Goal: Task Accomplishment & Management: Manage account settings

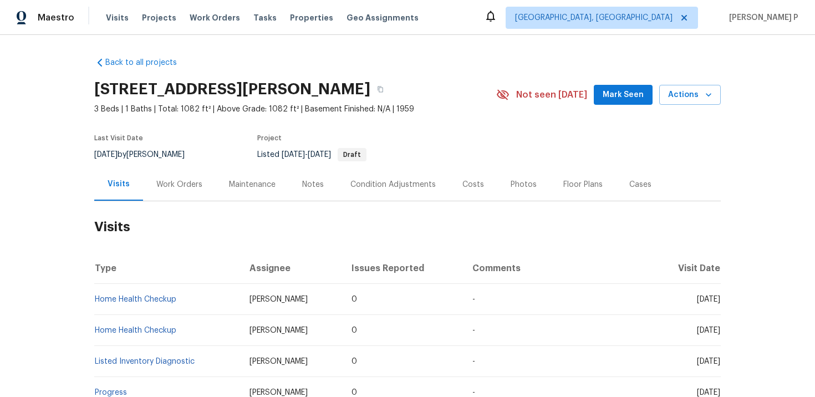
click at [172, 174] on div "Work Orders" at bounding box center [179, 184] width 73 height 33
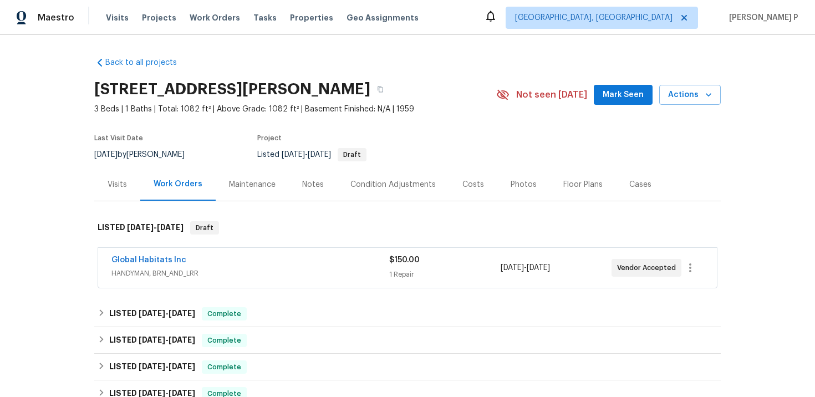
scroll to position [233, 0]
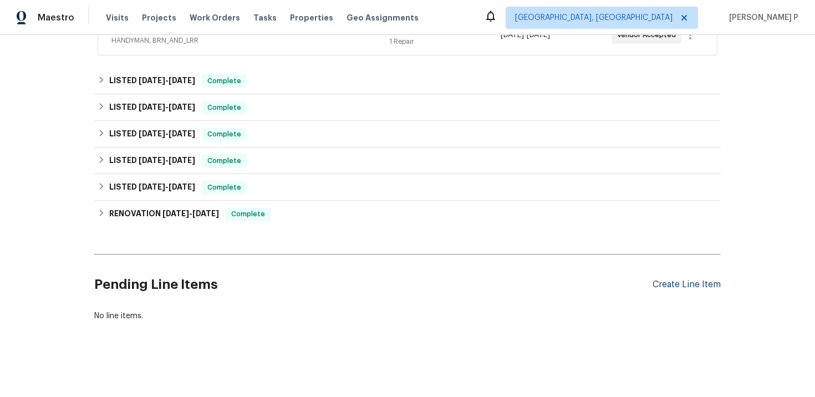
click at [684, 283] on div "Create Line Item" at bounding box center [687, 284] width 68 height 11
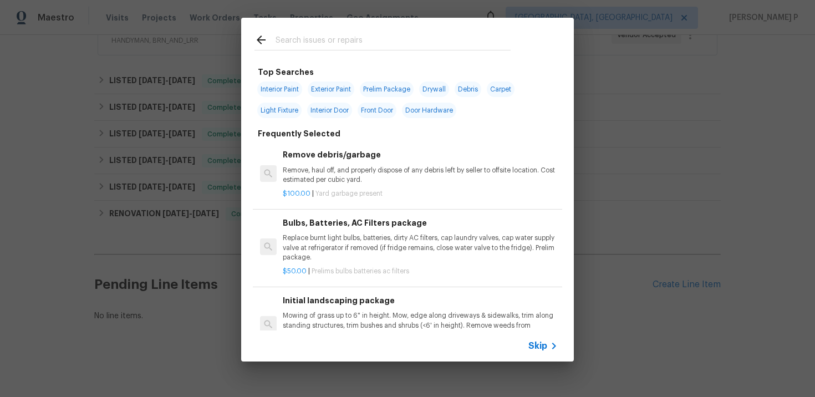
click at [530, 348] on span "Skip" at bounding box center [537, 345] width 19 height 11
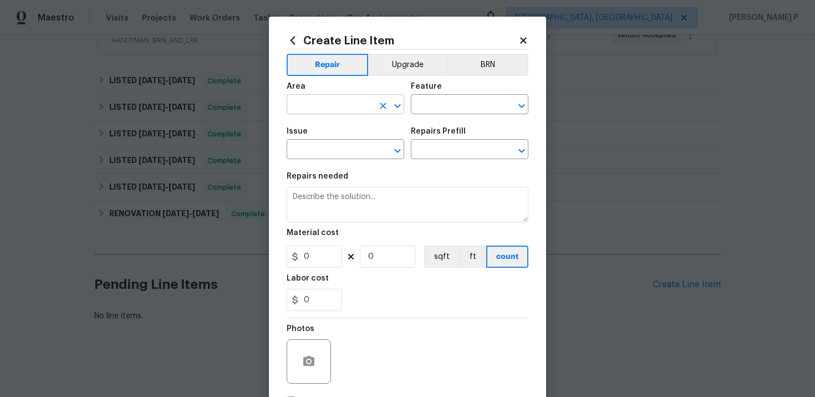
click at [374, 114] on div "​" at bounding box center [346, 105] width 118 height 17
click at [337, 135] on li "Garage" at bounding box center [346, 130] width 118 height 18
type input "Garage"
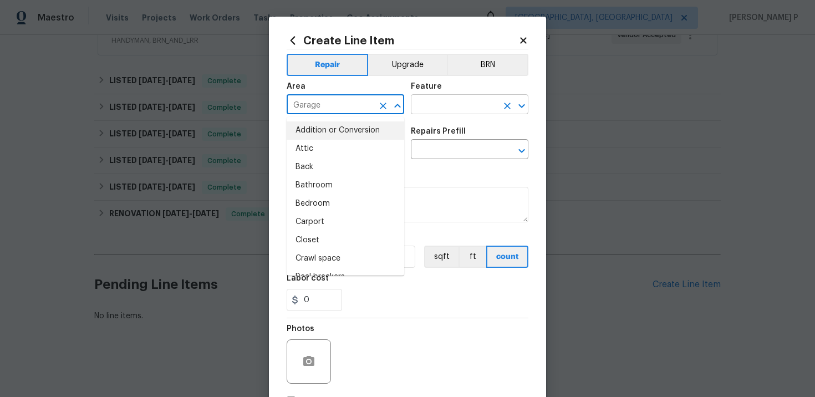
click at [457, 109] on input "text" at bounding box center [454, 105] width 87 height 17
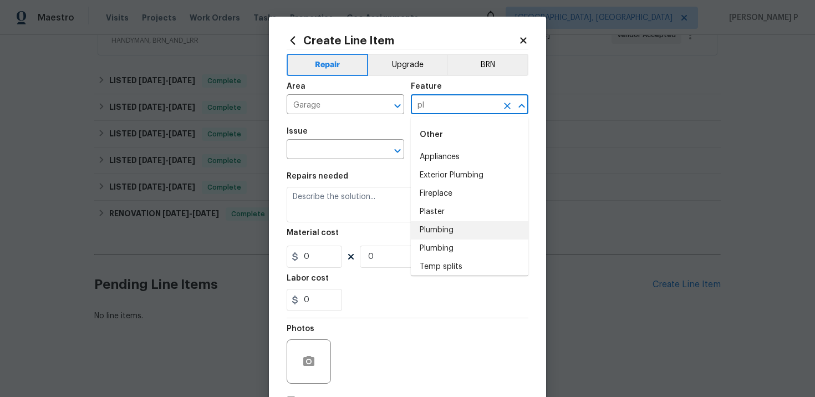
click at [440, 235] on li "Plumbing" at bounding box center [470, 230] width 118 height 18
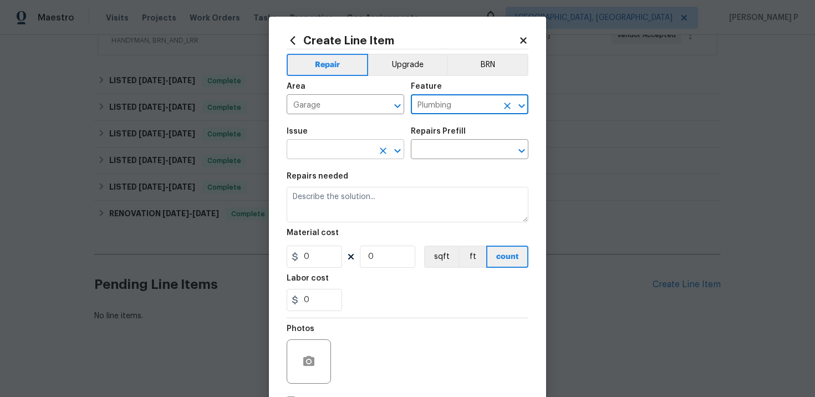
type input "Plumbing"
click at [311, 153] on input "text" at bounding box center [330, 150] width 87 height 17
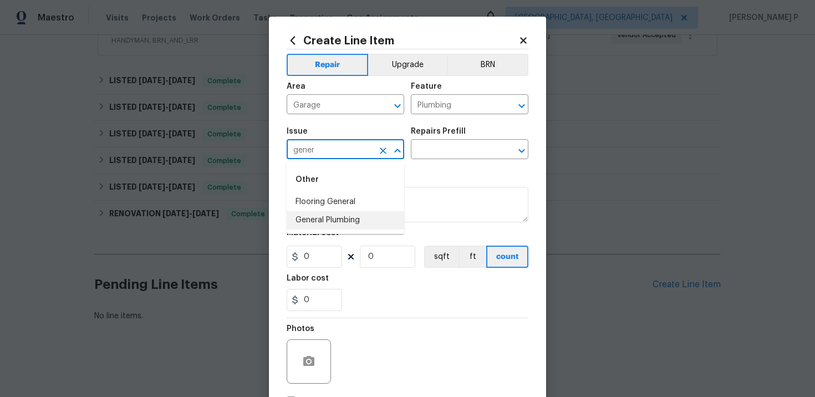
click at [331, 221] on li "General Plumbing" at bounding box center [346, 220] width 118 height 18
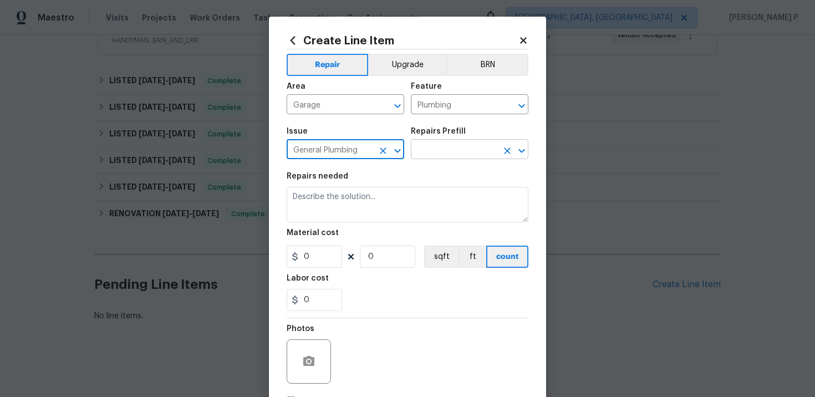
type input "General Plumbing"
click at [444, 151] on input "text" at bounding box center [454, 150] width 87 height 17
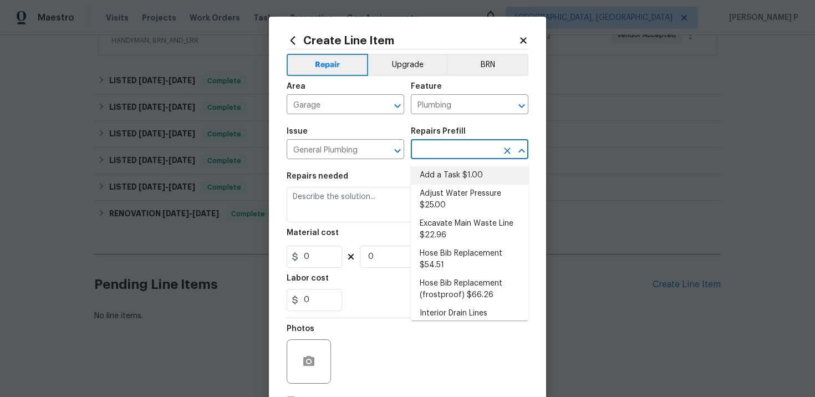
click at [443, 178] on li "Add a Task $1.00" at bounding box center [470, 175] width 118 height 18
type input "Add a Task $1.00"
type textarea "HPM to detail"
type input "1"
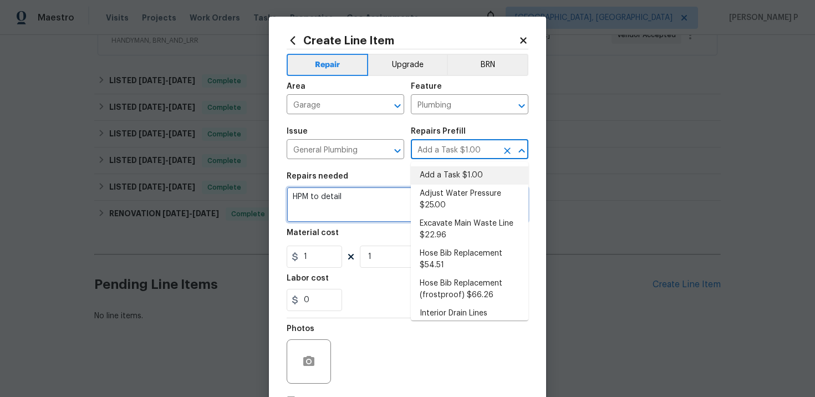
click at [354, 190] on textarea "HPM to detail" at bounding box center [408, 204] width 242 height 35
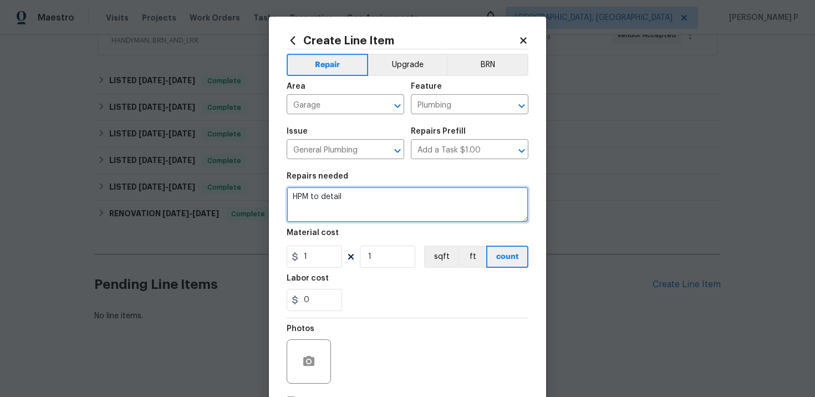
click at [354, 190] on textarea "HPM to detail" at bounding box center [408, 204] width 242 height 35
paste textarea "#lwoleak Feedback received that there is a water leak in the garage. Please pri…"
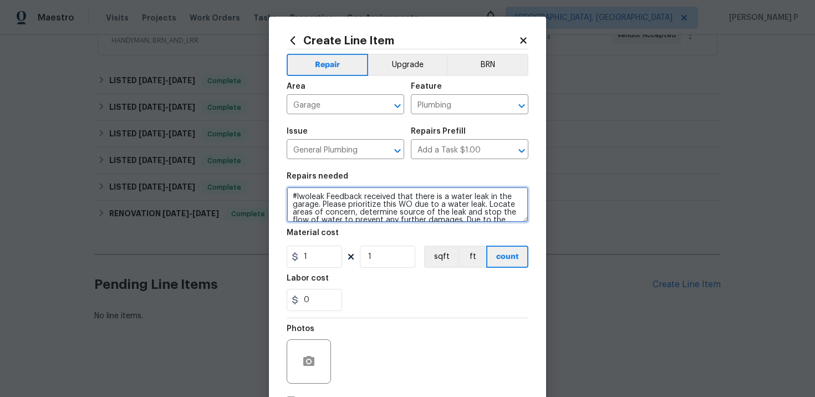
scroll to position [64, 0]
type textarea "#lwoleak Feedback received that there is a water leak in the garage. Please pri…"
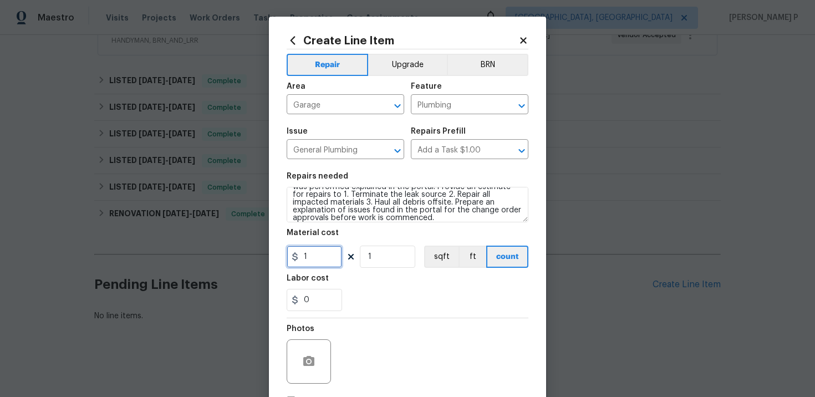
click at [329, 264] on input "1" at bounding box center [314, 257] width 55 height 22
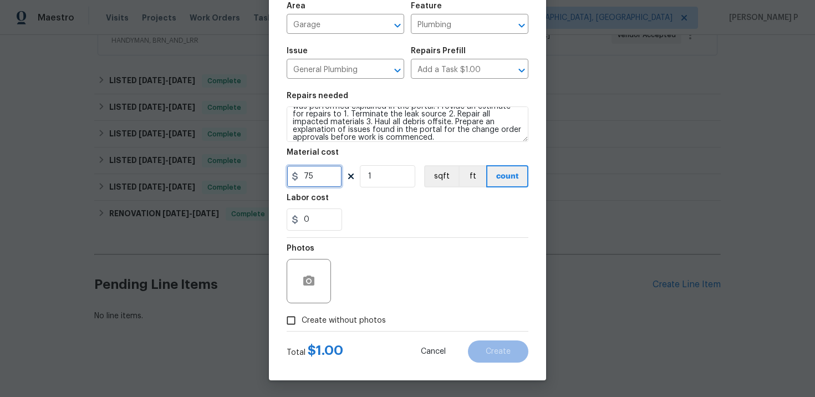
type input "75"
click at [286, 316] on input "Create without photos" at bounding box center [291, 320] width 21 height 21
checkbox input "true"
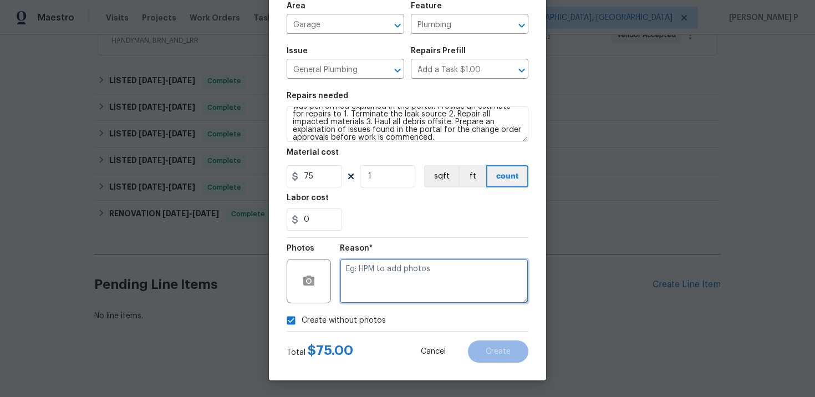
click at [396, 287] on textarea at bounding box center [434, 281] width 189 height 44
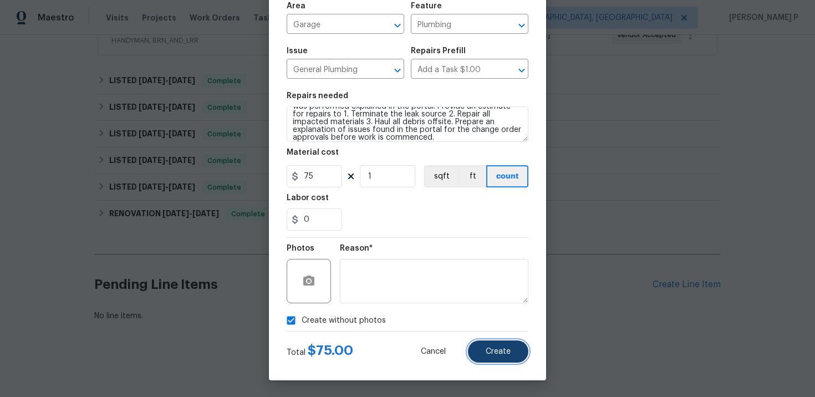
click at [504, 359] on button "Create" at bounding box center [498, 351] width 60 height 22
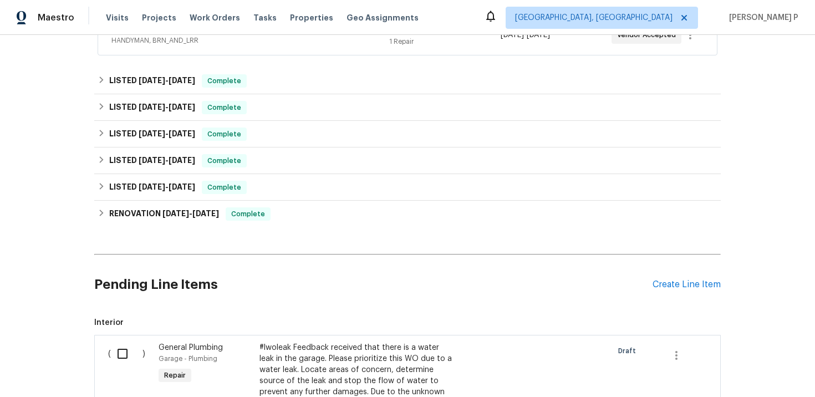
click at [129, 355] on input "checkbox" at bounding box center [127, 353] width 32 height 23
checkbox input "true"
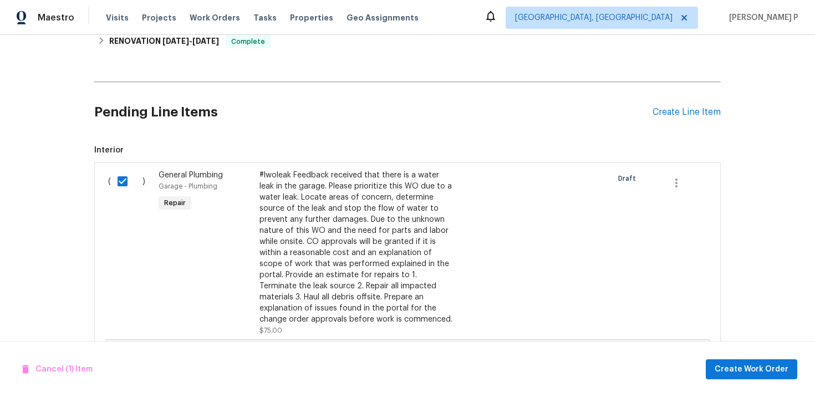
scroll to position [548, 0]
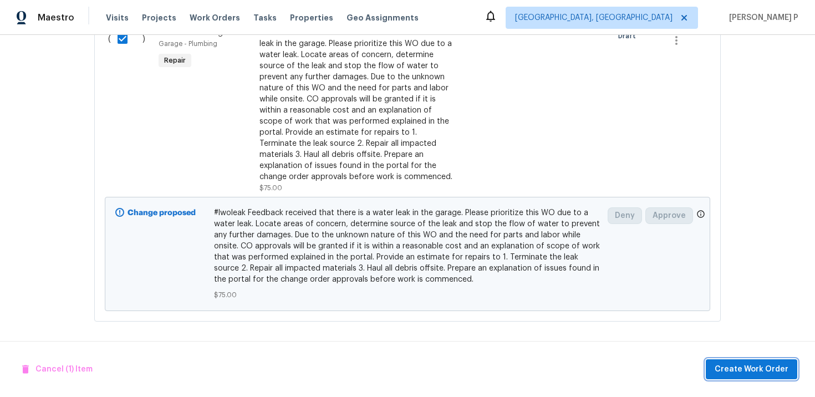
click at [750, 374] on span "Create Work Order" at bounding box center [752, 370] width 74 height 14
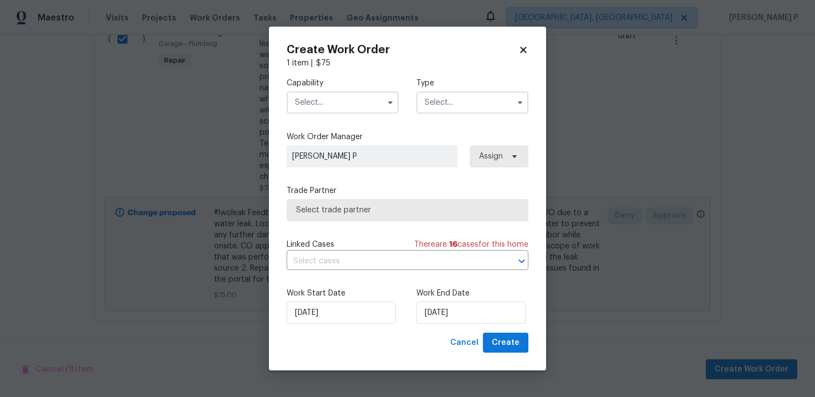
click at [447, 105] on input "text" at bounding box center [472, 102] width 112 height 22
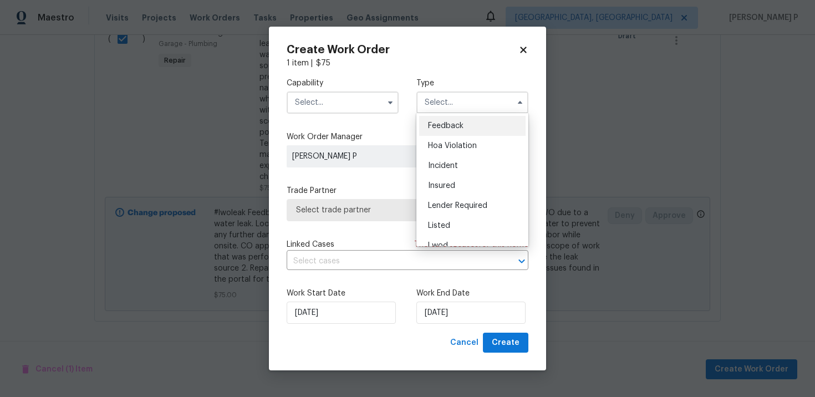
click at [447, 124] on span "Feedback" at bounding box center [445, 126] width 35 height 8
type input "Feedback"
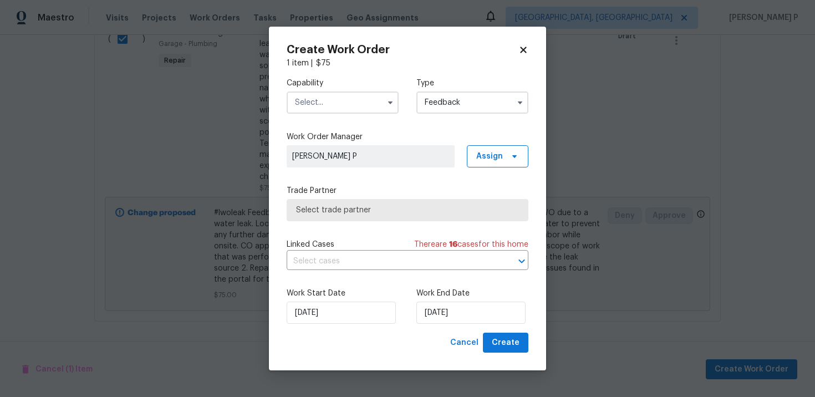
click at [359, 114] on div "Capability Type Feedback" at bounding box center [408, 96] width 242 height 54
click at [359, 108] on input "text" at bounding box center [343, 102] width 112 height 22
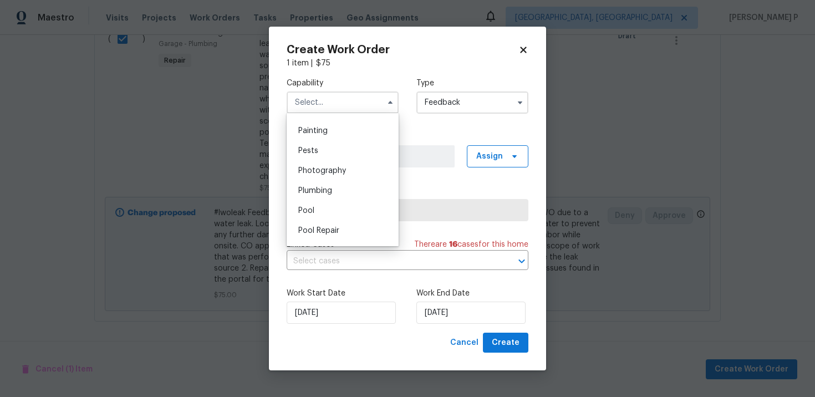
scroll to position [950, 0]
click at [328, 164] on span "Plumbing" at bounding box center [315, 168] width 34 height 8
type input "Plumbing"
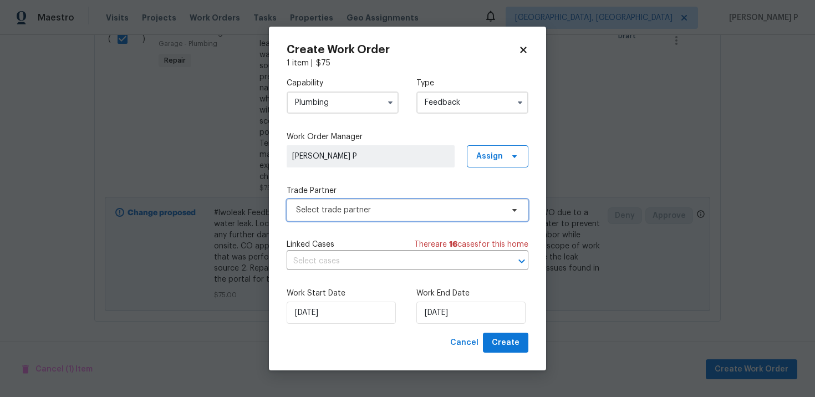
click at [358, 213] on span "Select trade partner" at bounding box center [399, 210] width 207 height 11
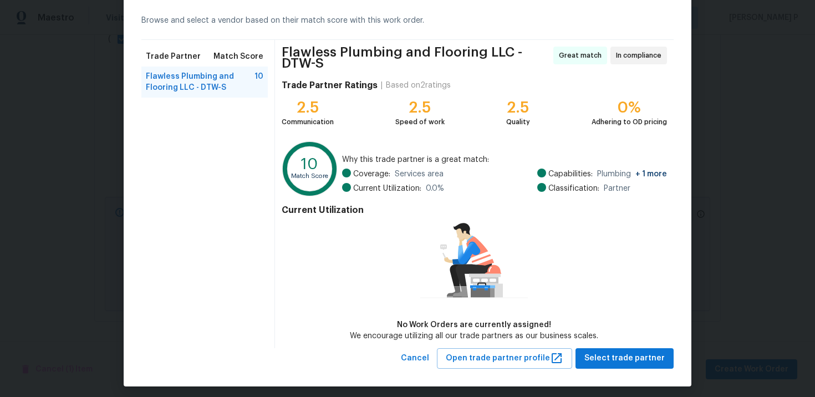
scroll to position [51, 0]
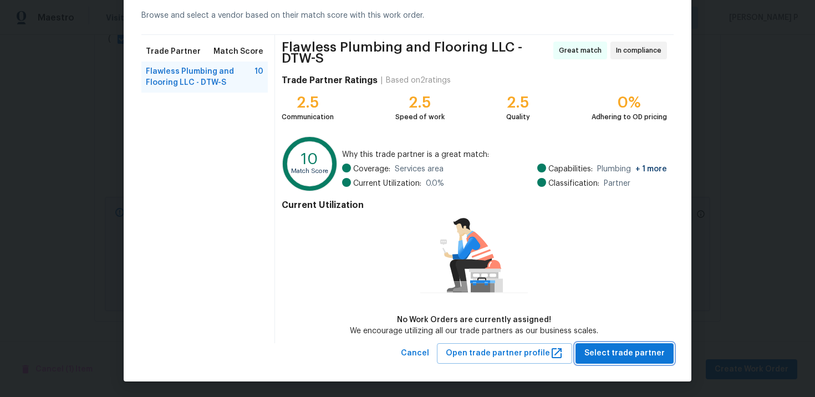
click at [623, 349] on span "Select trade partner" at bounding box center [624, 354] width 80 height 14
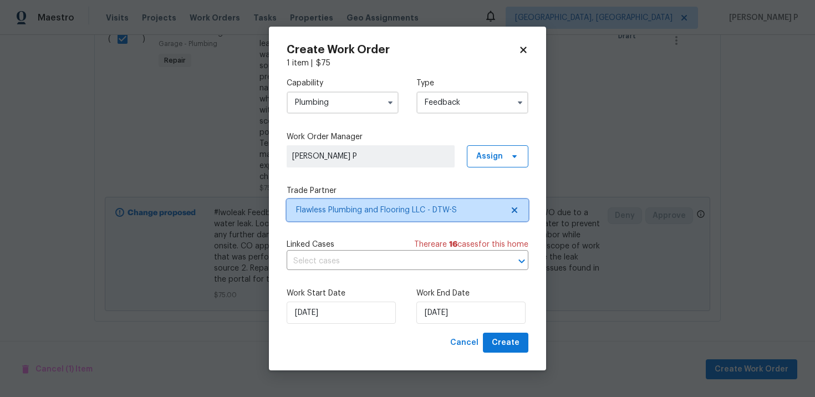
scroll to position [0, 0]
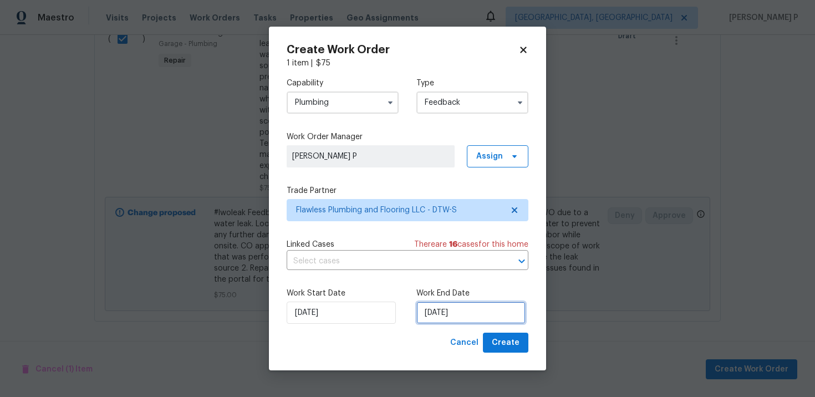
click at [429, 314] on input "[DATE]" at bounding box center [470, 313] width 109 height 22
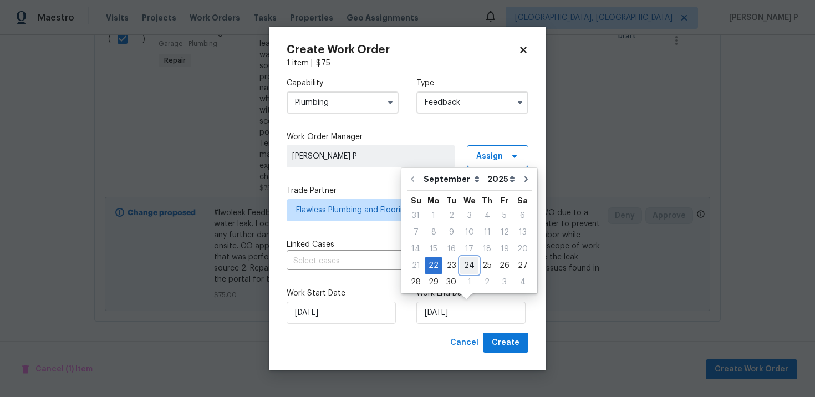
click at [465, 266] on div "24" at bounding box center [469, 266] width 18 height 16
type input "[DATE]"
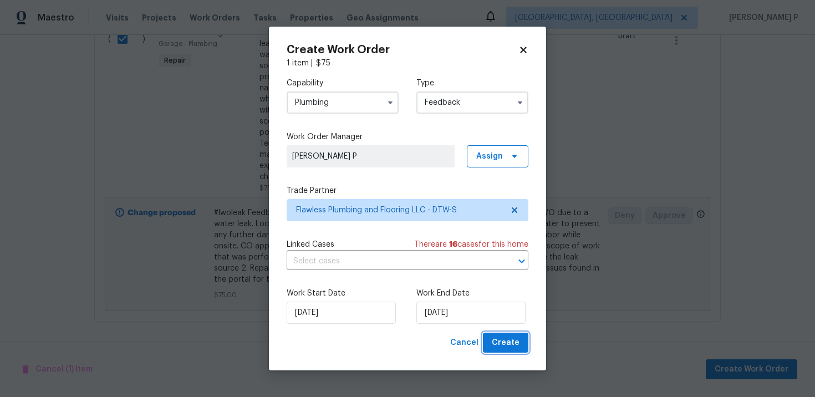
click at [507, 340] on span "Create" at bounding box center [506, 343] width 28 height 14
checkbox input "false"
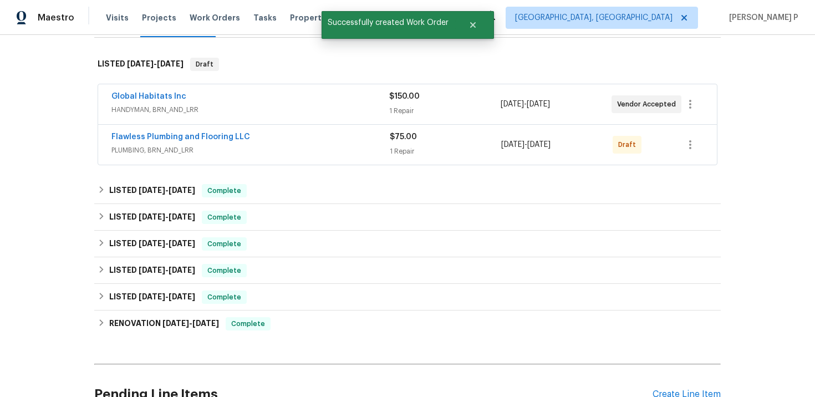
scroll to position [143, 0]
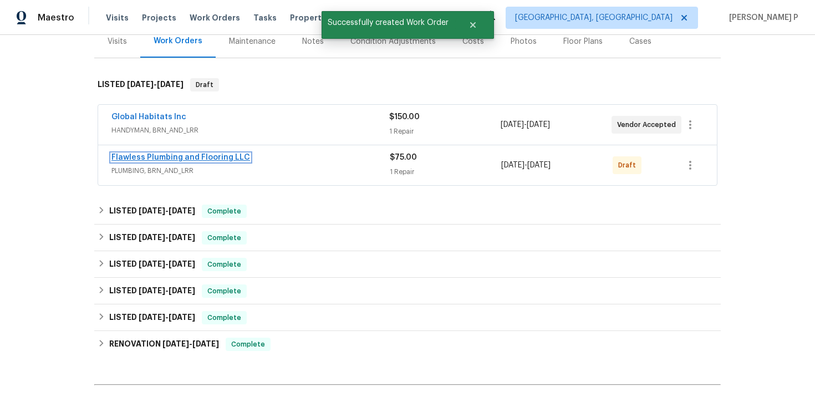
click at [150, 154] on link "Flawless Plumbing and Flooring LLC" at bounding box center [180, 158] width 139 height 8
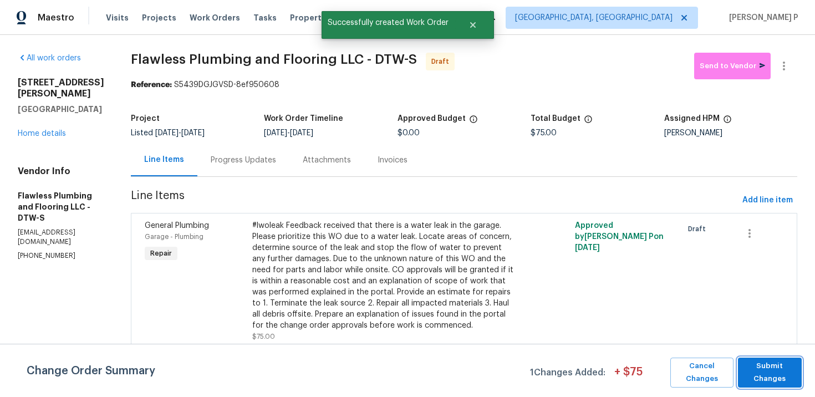
click at [764, 380] on span "Submit Changes" at bounding box center [770, 373] width 53 height 26
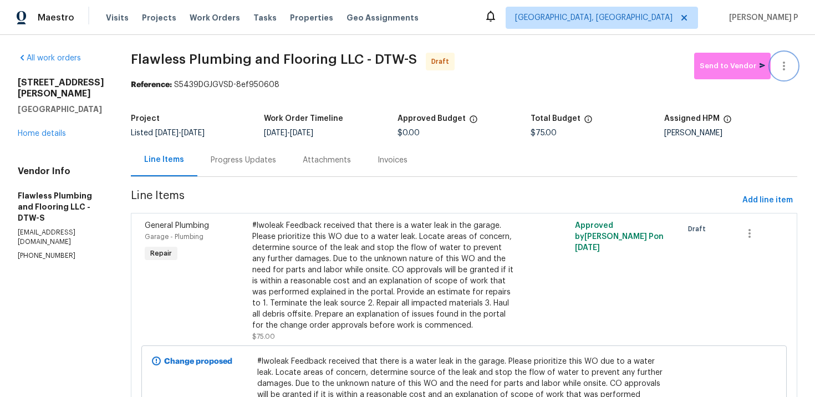
click at [786, 58] on button "button" at bounding box center [784, 66] width 27 height 27
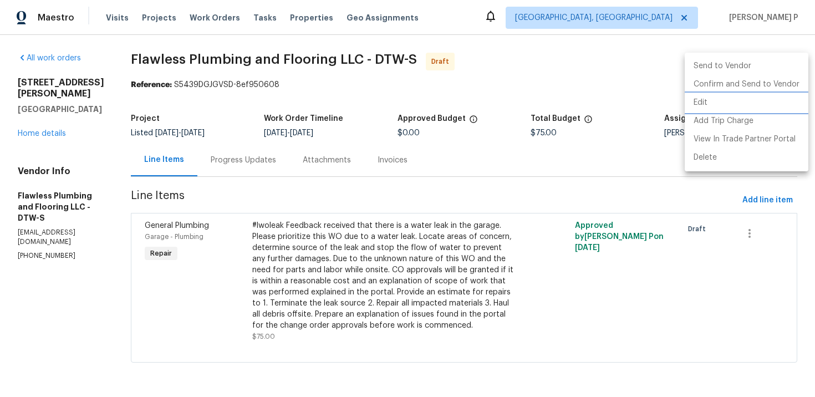
click at [703, 96] on li "Edit" at bounding box center [747, 103] width 124 height 18
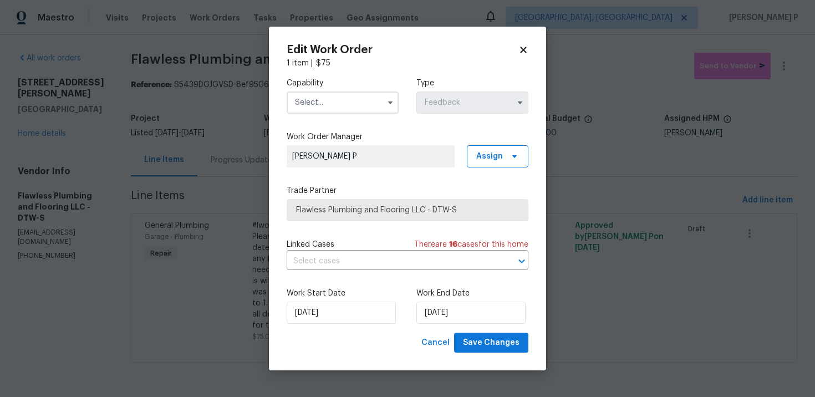
click at [329, 102] on input "text" at bounding box center [343, 102] width 112 height 22
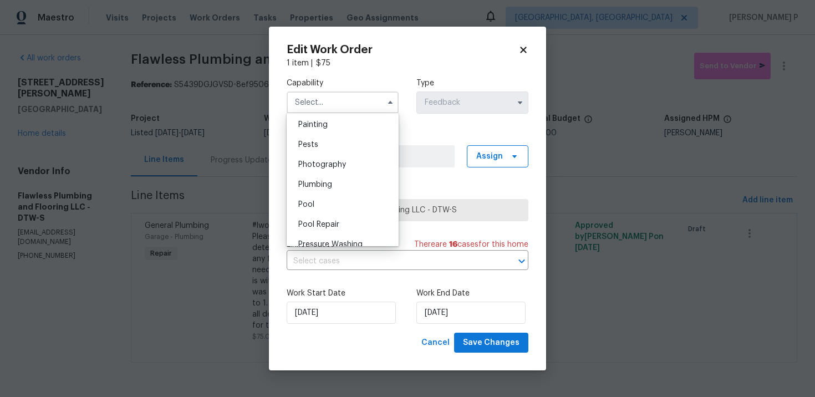
scroll to position [907, 0]
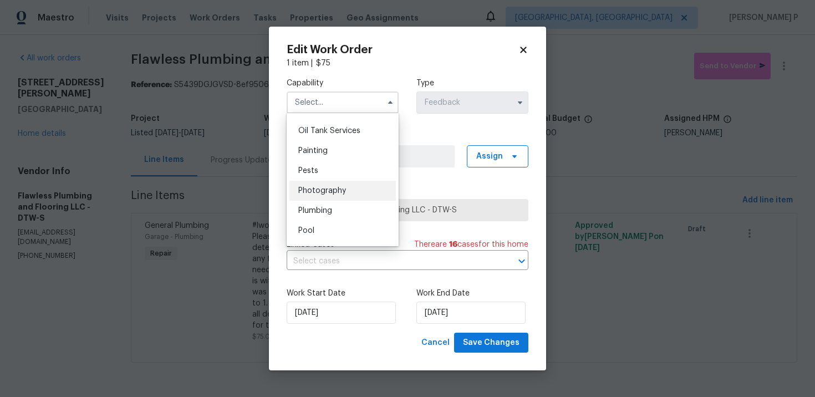
click at [327, 200] on div "Photography" at bounding box center [342, 191] width 106 height 20
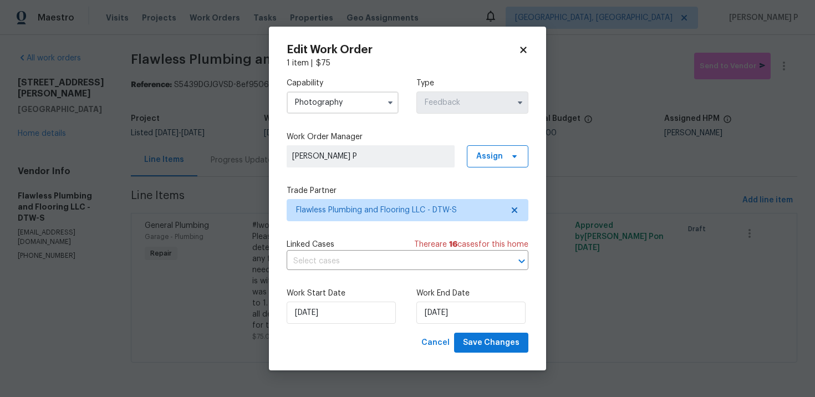
click at [374, 100] on input "Photography" at bounding box center [343, 102] width 112 height 22
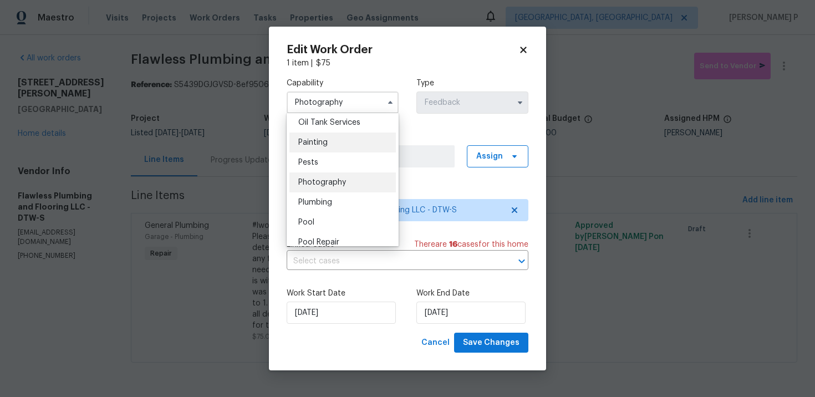
scroll to position [951, 0]
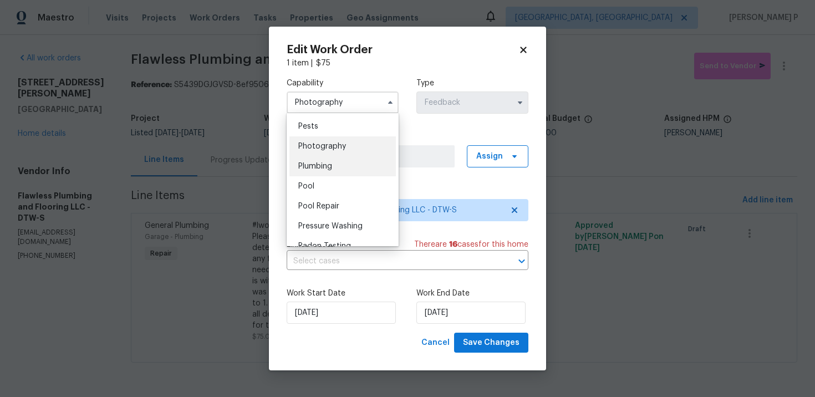
click at [329, 165] on span "Plumbing" at bounding box center [315, 166] width 34 height 8
type input "Plumbing"
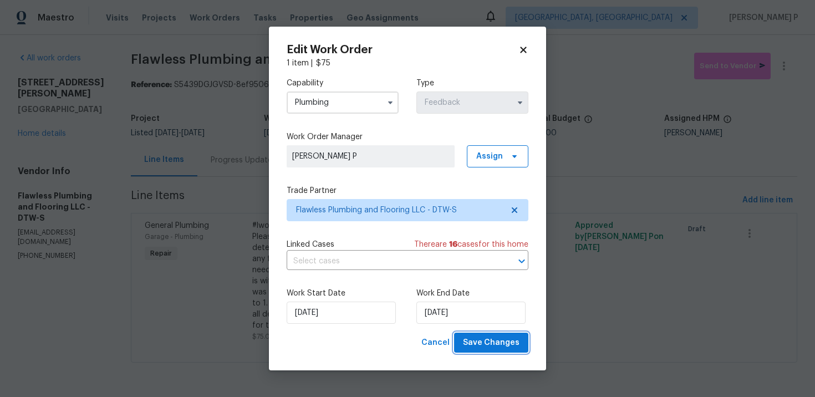
click at [481, 344] on span "Save Changes" at bounding box center [491, 343] width 57 height 14
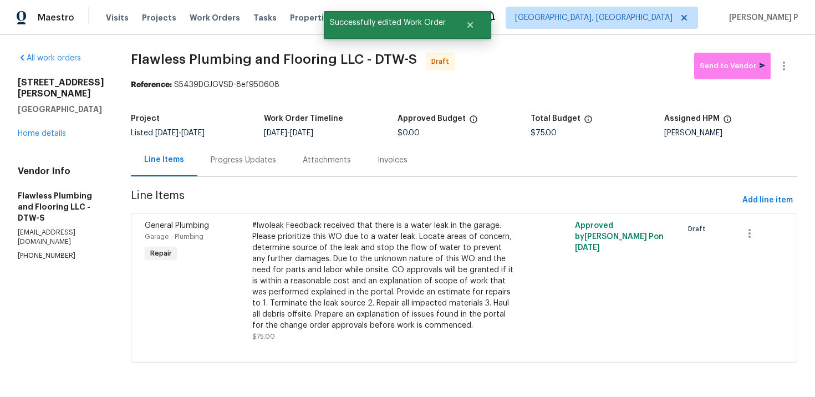
click at [289, 166] on div "Progress Updates" at bounding box center [243, 160] width 92 height 33
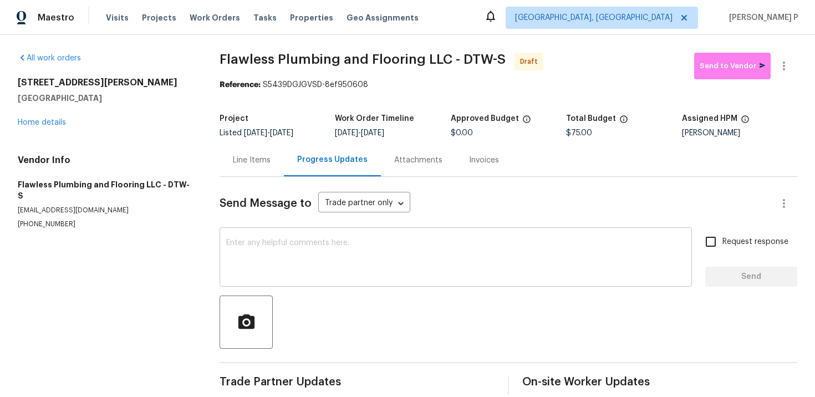
click at [332, 246] on textarea at bounding box center [455, 258] width 459 height 39
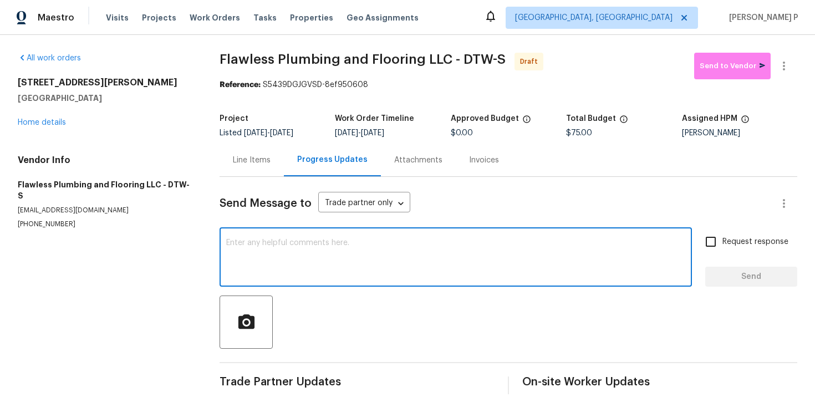
paste textarea "Hi, this is [PERSON_NAME] with Opendoor. I’m confirming you received the WO for…"
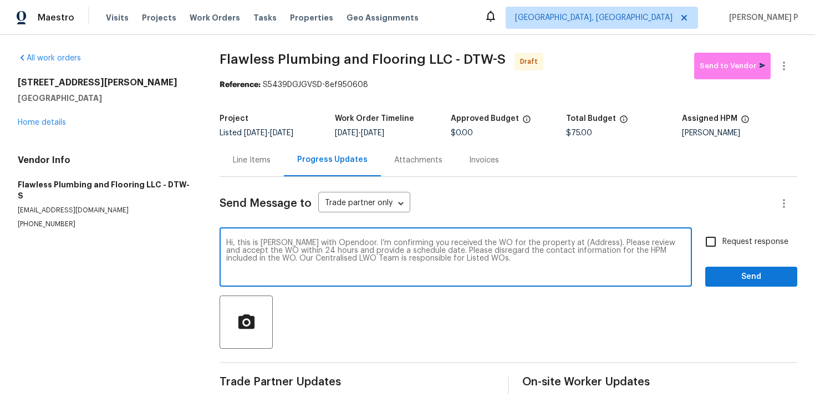
drag, startPoint x: 554, startPoint y: 241, endPoint x: 583, endPoint y: 241, distance: 29.4
click at [583, 241] on textarea "Hi, this is [PERSON_NAME] with Opendoor. I’m confirming you received the WO for…" at bounding box center [455, 258] width 459 height 39
click at [554, 241] on textarea "Hi, this is [PERSON_NAME] with Opendoor. I’m confirming you received the WO for…" at bounding box center [455, 258] width 459 height 39
drag, startPoint x: 556, startPoint y: 241, endPoint x: 591, endPoint y: 240, distance: 35.5
click at [591, 240] on textarea "Hi, this is [PERSON_NAME] with Opendoor. I’m confirming you received the WO for…" at bounding box center [455, 258] width 459 height 39
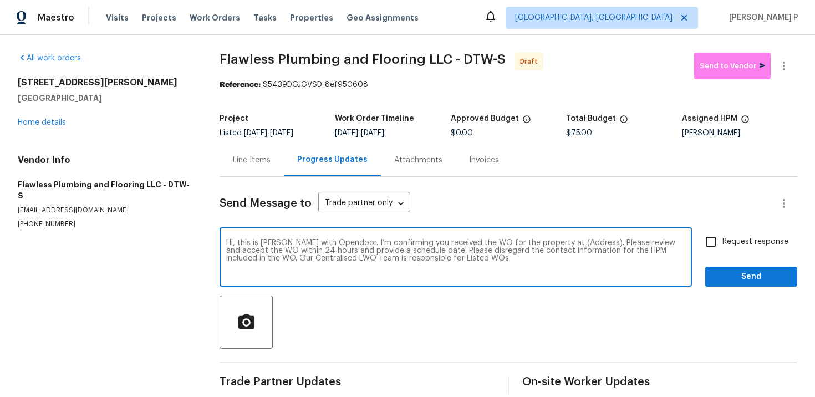
paste textarea "[STREET_ADDRESS][PERSON_NAME]"
type textarea "Hi, this is [PERSON_NAME] with Opendoor. I’m confirming you received the WO for…"
click at [691, 238] on div "Hi, this is [PERSON_NAME] with Opendoor. I’m confirming you received the WO for…" at bounding box center [456, 258] width 472 height 57
click at [719, 241] on input "Request response" at bounding box center [710, 241] width 23 height 23
checkbox input "true"
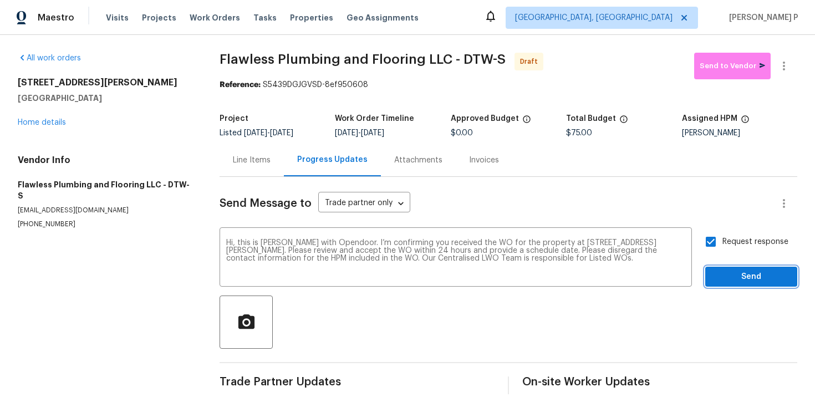
click at [741, 284] on button "Send" at bounding box center [751, 277] width 92 height 21
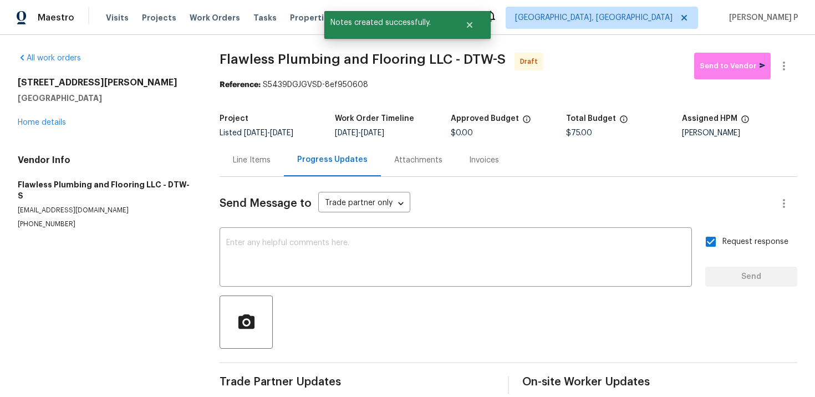
click at [403, 326] on div at bounding box center [509, 322] width 578 height 53
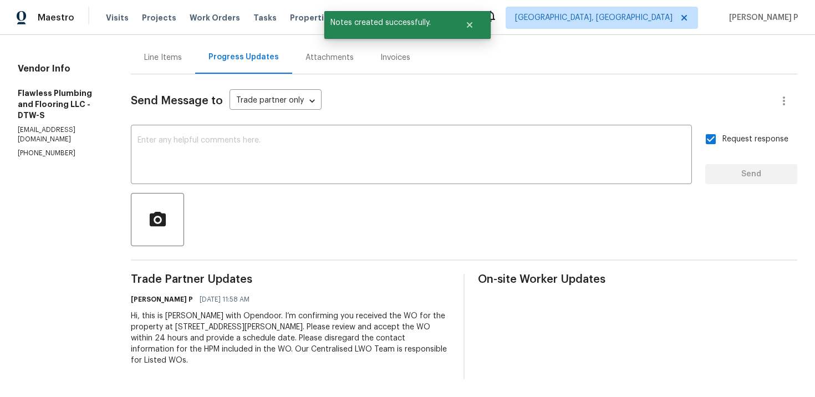
scroll to position [33, 0]
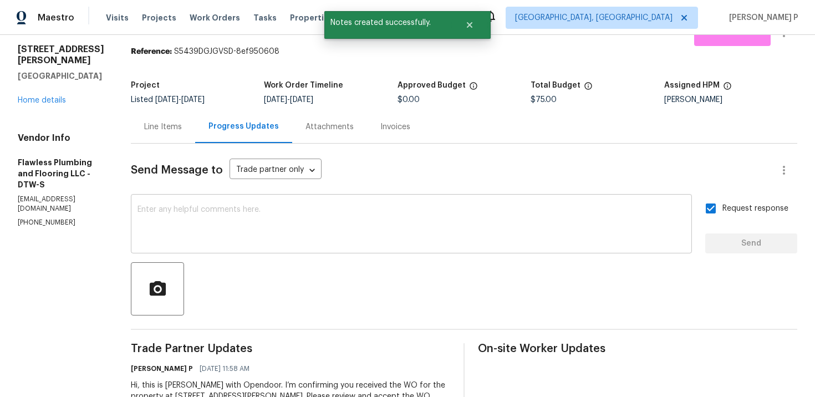
click at [329, 231] on textarea at bounding box center [412, 225] width 548 height 39
paste textarea "Attention All Work Orders must include before-photos (both close-up and wide-an…"
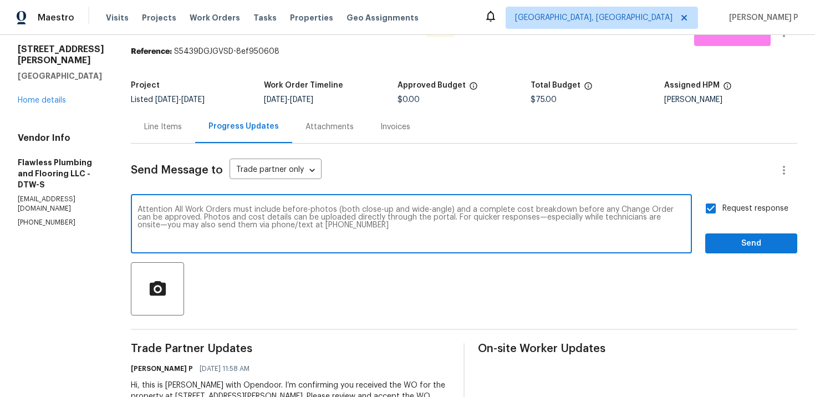
type textarea "Attention All Work Orders must include before-photos (both close-up and wide-an…"
click at [755, 249] on span "Send" at bounding box center [751, 244] width 74 height 14
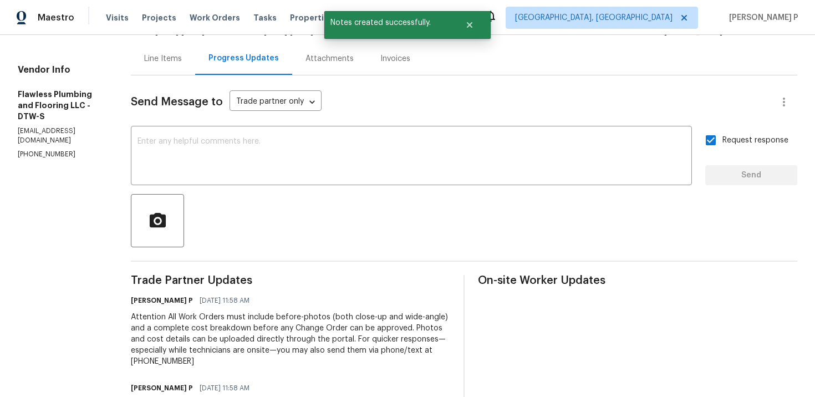
scroll to position [0, 0]
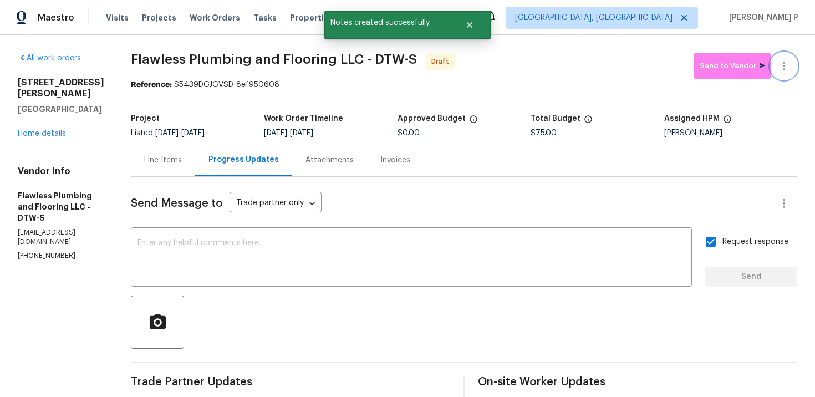
click at [781, 60] on icon "button" at bounding box center [783, 65] width 13 height 13
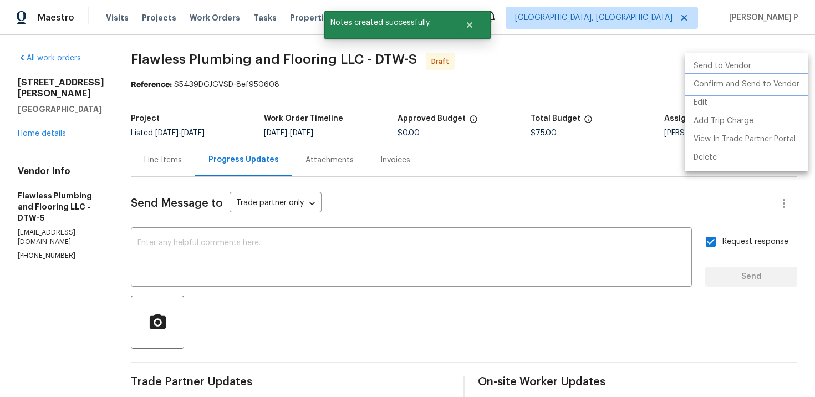
click at [723, 80] on li "Confirm and Send to Vendor" at bounding box center [747, 84] width 124 height 18
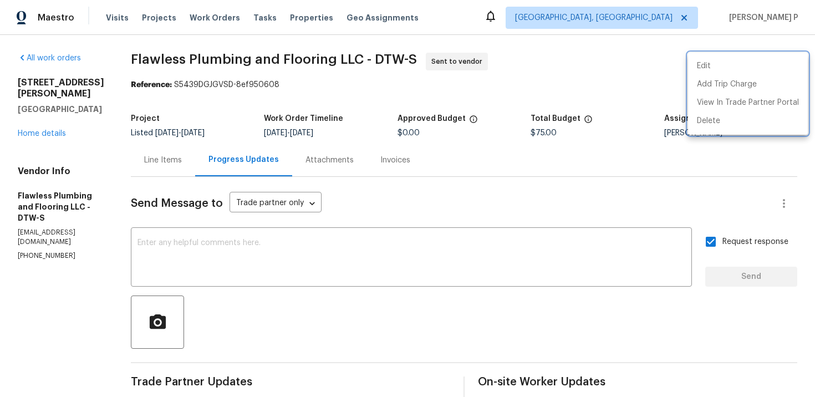
click at [191, 99] on div at bounding box center [407, 198] width 815 height 397
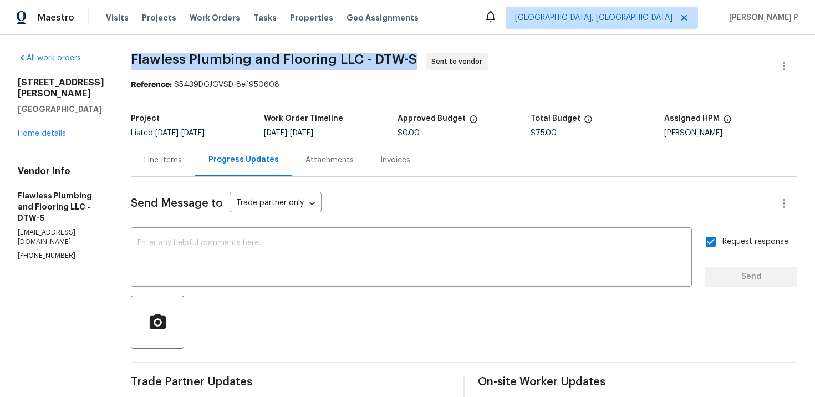
drag, startPoint x: 164, startPoint y: 62, endPoint x: 445, endPoint y: 59, distance: 281.1
click at [445, 59] on span "Flawless Plumbing and Flooring LLC - DTW-S Sent to vendor" at bounding box center [451, 66] width 640 height 27
copy span "Flawless Plumbing and Flooring LLC - DTW-S"
click at [227, 88] on div "Reference: S5439DGJGVSD-8ef950608" at bounding box center [464, 84] width 667 height 11
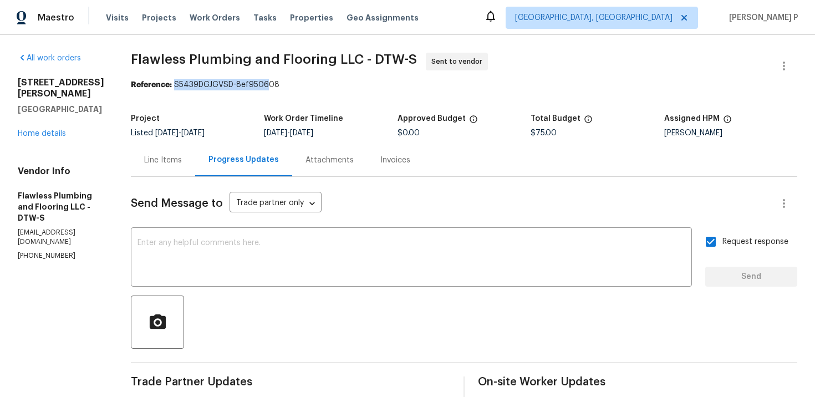
drag, startPoint x: 206, startPoint y: 85, endPoint x: 391, endPoint y: 85, distance: 185.8
click at [385, 85] on div "Reference: S5439DGJGVSD-8ef950608" at bounding box center [464, 84] width 667 height 11
copy div "S5439DGJGVSD-8ef950608"
click at [173, 155] on div "Line Items" at bounding box center [163, 160] width 64 height 33
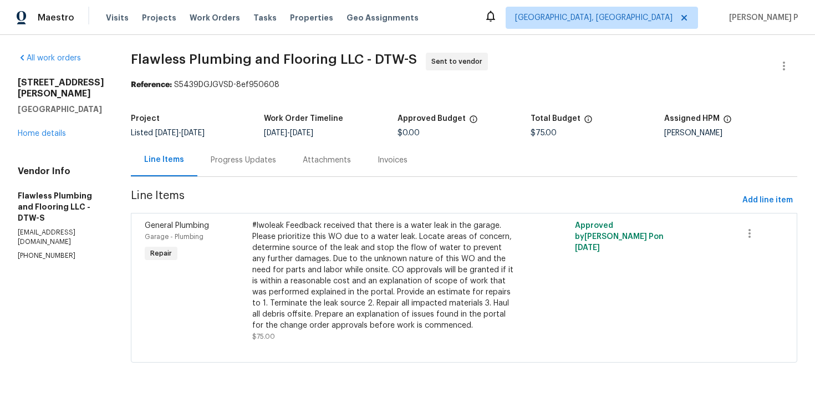
scroll to position [8, 0]
copy div "#lwoleak Feedback received that there is a water leak in the garage."
drag, startPoint x: 278, startPoint y: 217, endPoint x: 525, endPoint y: 184, distance: 248.9
click at [525, 184] on section "Flawless Plumbing and Flooring LLC - DTW-S Sent to vendor Reference: S5439DGJGV…" at bounding box center [464, 214] width 667 height 323
click at [525, 190] on span "Line Items" at bounding box center [434, 200] width 607 height 21
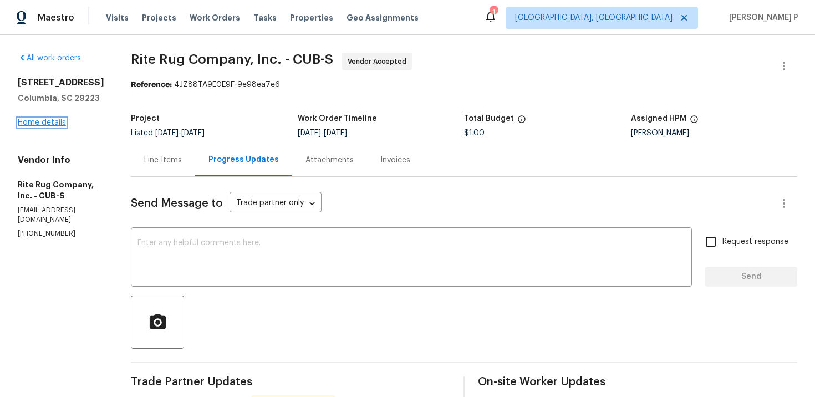
click at [39, 123] on link "Home details" at bounding box center [42, 123] width 48 height 8
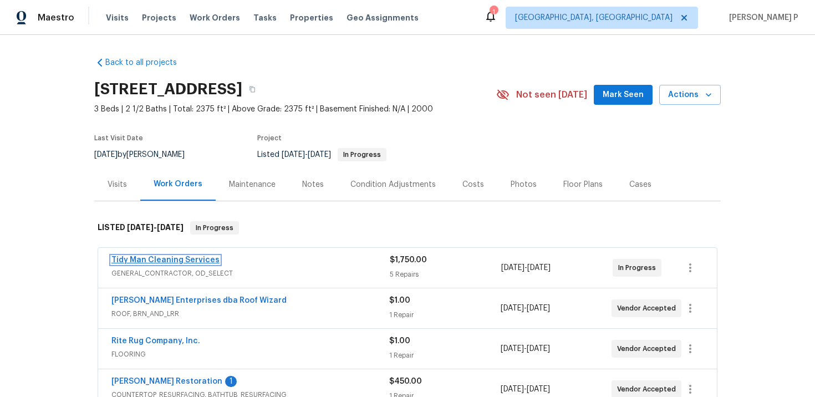
click at [184, 260] on link "Tidy Man Cleaning Services" at bounding box center [165, 260] width 108 height 8
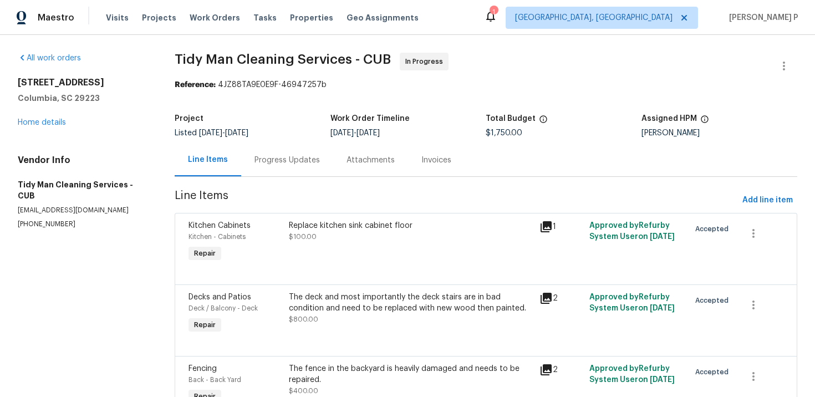
click at [333, 162] on div "Attachments" at bounding box center [370, 160] width 75 height 33
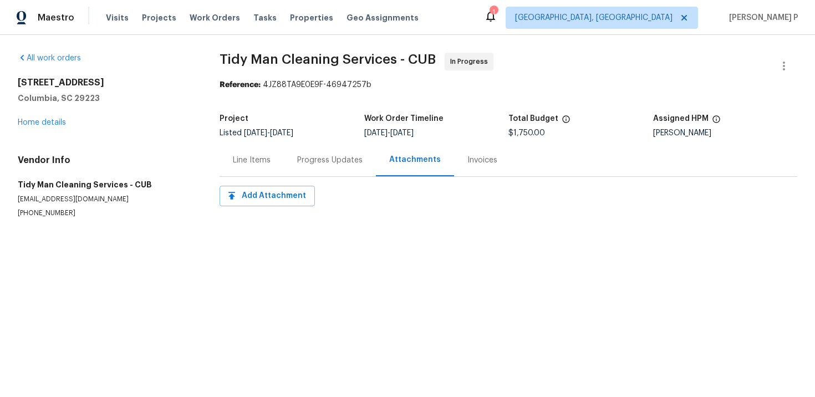
click at [314, 161] on div "Progress Updates" at bounding box center [329, 160] width 65 height 11
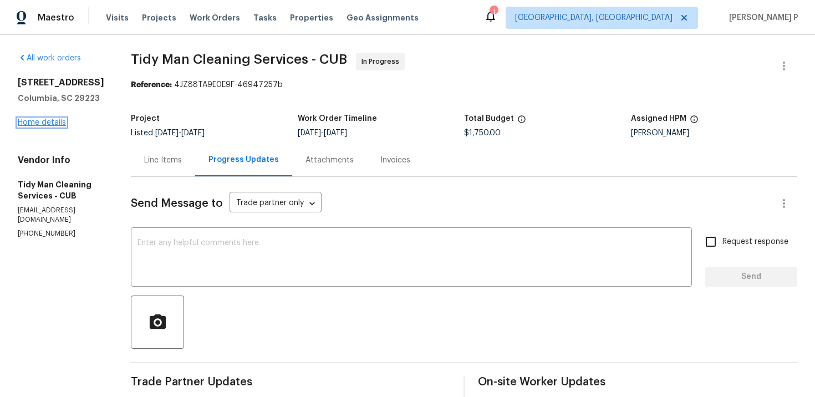
click at [49, 126] on link "Home details" at bounding box center [42, 123] width 48 height 8
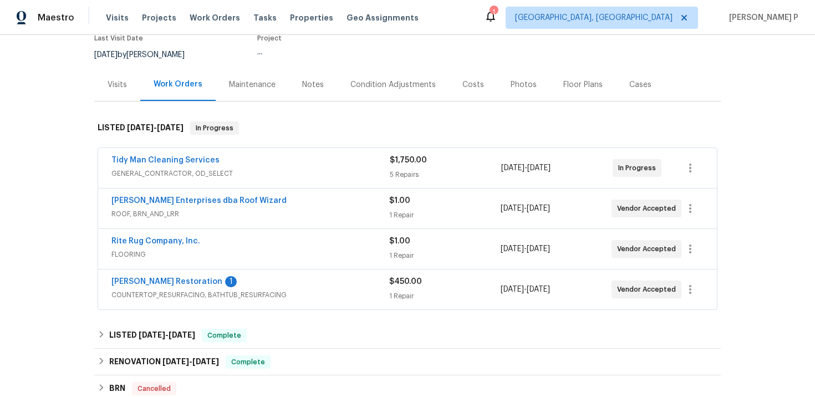
scroll to position [108, 0]
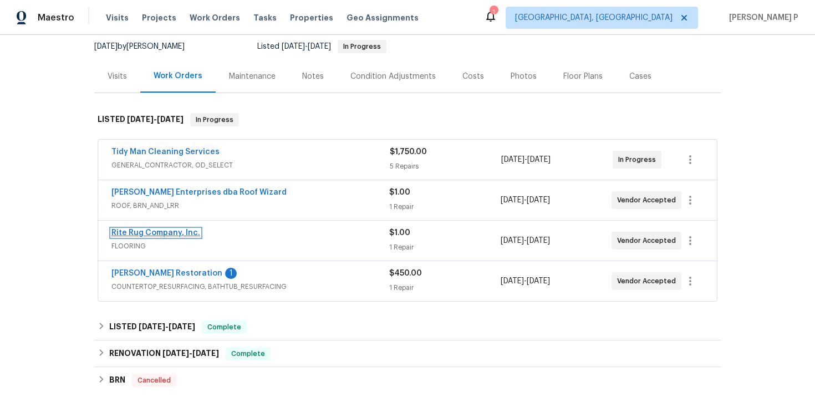
click at [166, 233] on link "Rite Rug Company, Inc." at bounding box center [155, 233] width 89 height 8
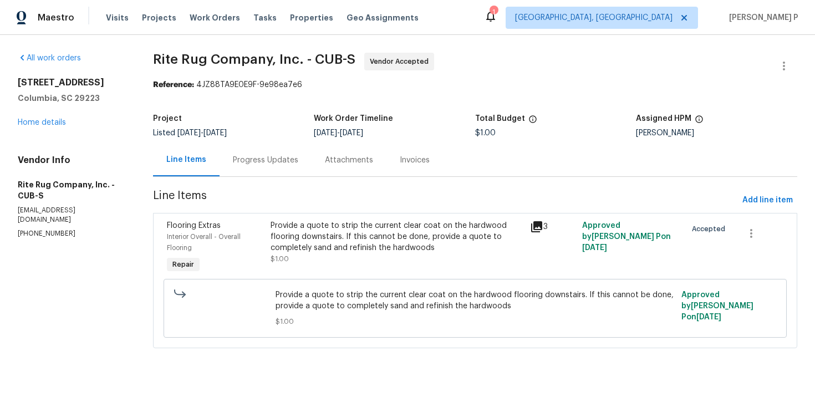
click at [281, 166] on div "Progress Updates" at bounding box center [266, 160] width 92 height 33
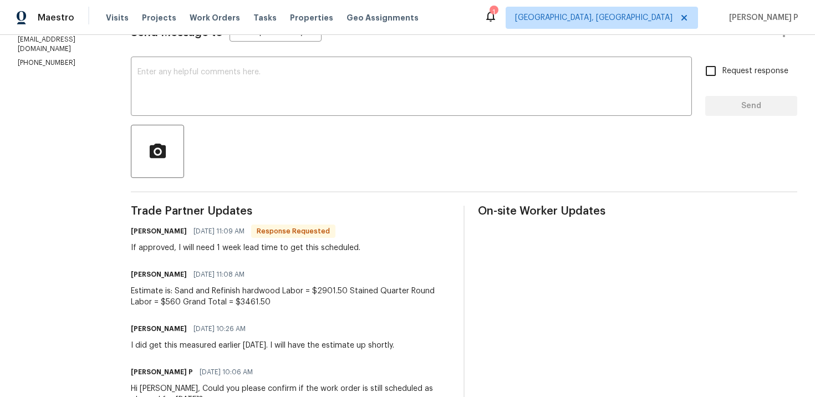
scroll to position [147, 0]
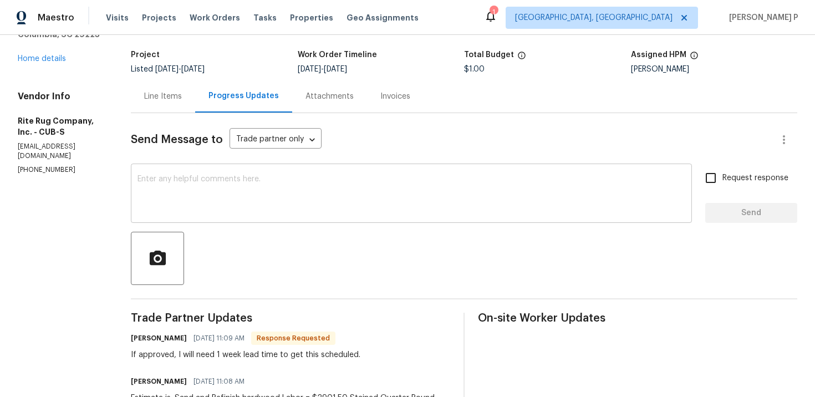
click at [200, 181] on textarea at bounding box center [412, 194] width 548 height 39
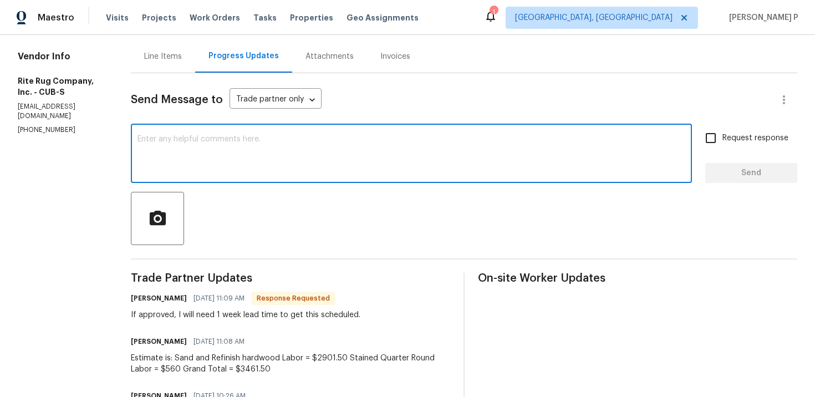
scroll to position [110, 0]
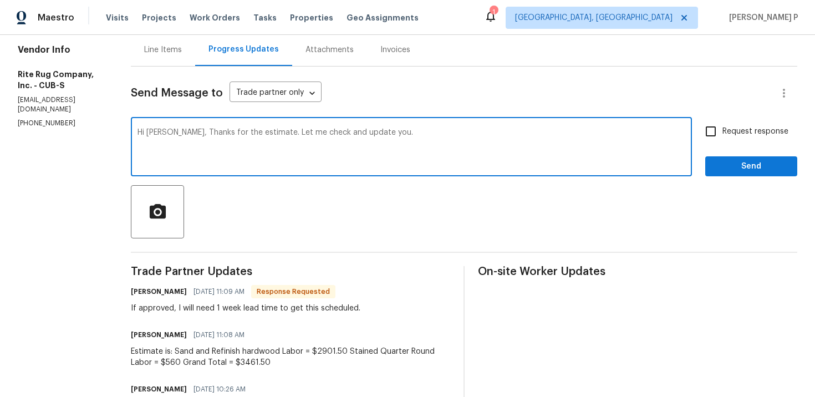
type textarea "Hi [PERSON_NAME], Thanks for the estimate. Let me check and update you."
click at [719, 132] on input "Request response" at bounding box center [710, 131] width 23 height 23
checkbox input "true"
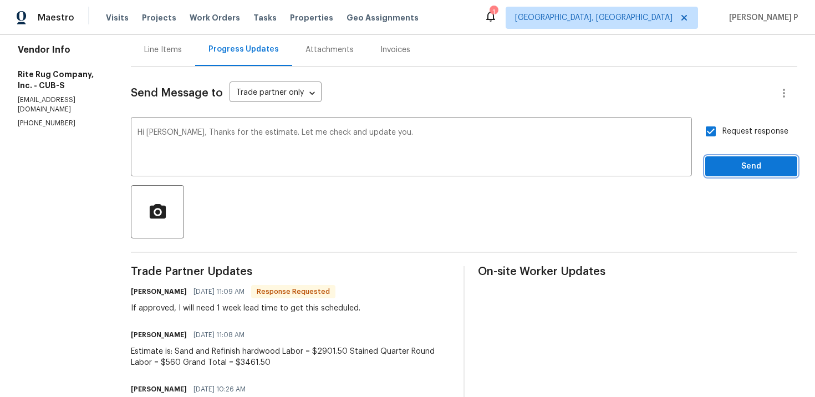
click at [729, 173] on span "Send" at bounding box center [751, 167] width 74 height 14
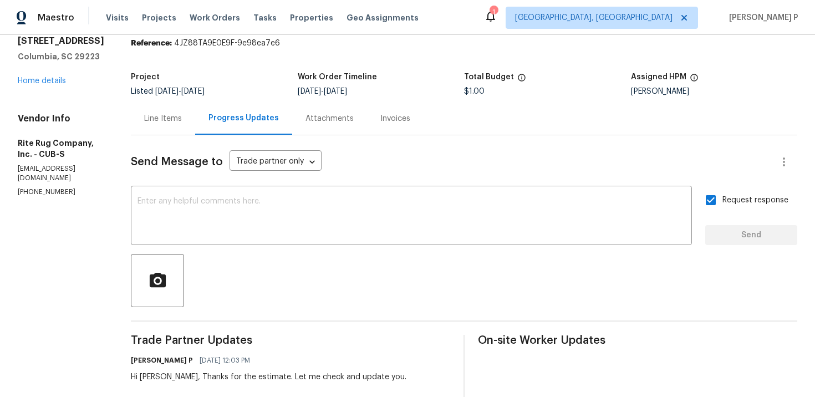
scroll to position [0, 0]
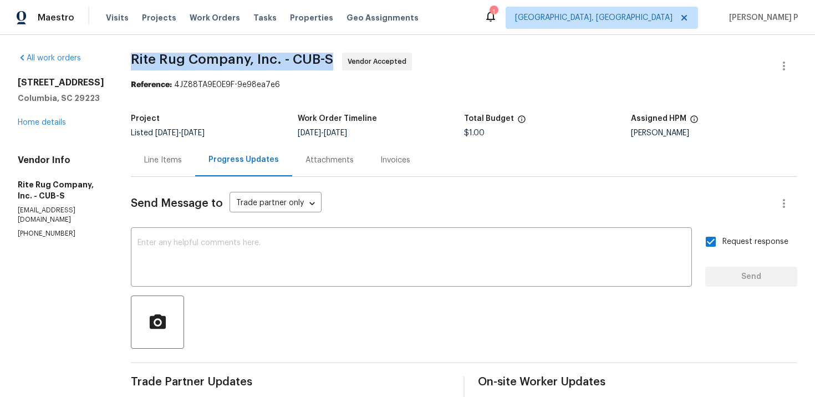
drag, startPoint x: 128, startPoint y: 58, endPoint x: 329, endPoint y: 58, distance: 201.8
copy span "Rite Rug Company, Inc. - CUB-S"
click at [162, 166] on div "Line Items" at bounding box center [163, 160] width 64 height 33
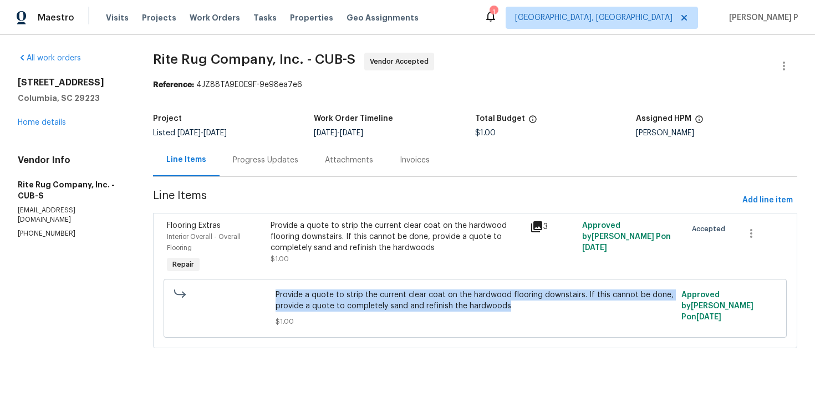
drag, startPoint x: 278, startPoint y: 295, endPoint x: 525, endPoint y: 307, distance: 247.1
click at [525, 307] on span "Provide a quote to strip the current clear coat on the hardwood flooring downst…" at bounding box center [475, 300] width 399 height 22
copy span "Provide a quote to strip the current clear coat on the hardwood flooring downst…"
click at [262, 166] on div "Progress Updates" at bounding box center [266, 160] width 92 height 33
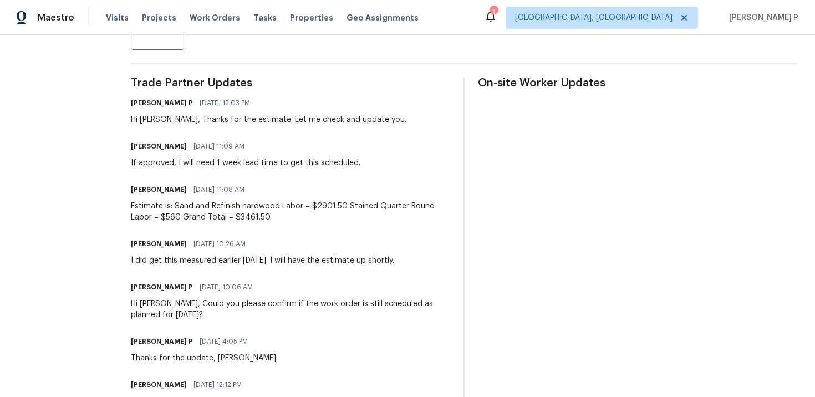
scroll to position [313, 0]
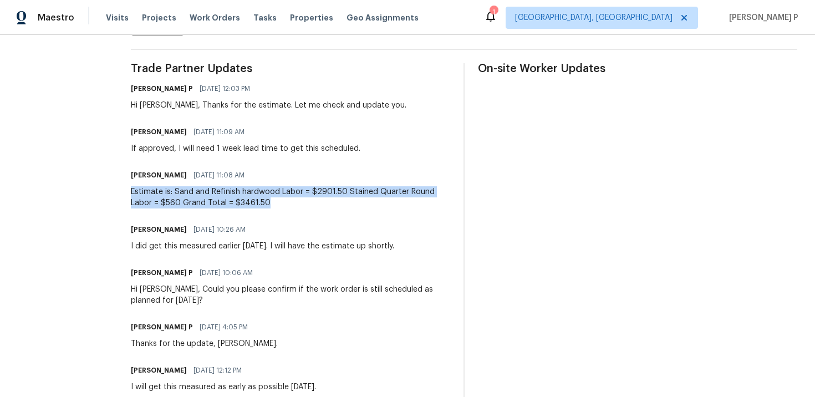
drag, startPoint x: 131, startPoint y: 191, endPoint x: 287, endPoint y: 206, distance: 157.0
click at [287, 206] on div "Estimate is: Sand and Refinish hardwood Labor = $2901.50 Stained Quarter Round …" at bounding box center [290, 197] width 319 height 22
copy div "Estimate is: Sand and Refinish hardwood Labor = $2901.50 Stained Quarter Round …"
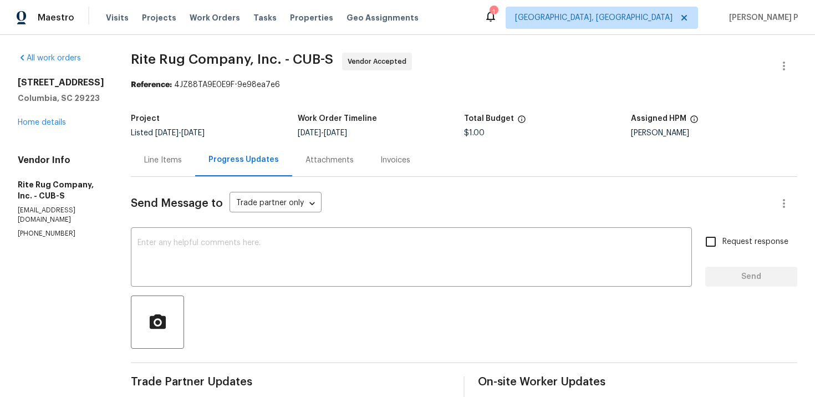
click at [170, 153] on div "Line Items" at bounding box center [163, 160] width 64 height 33
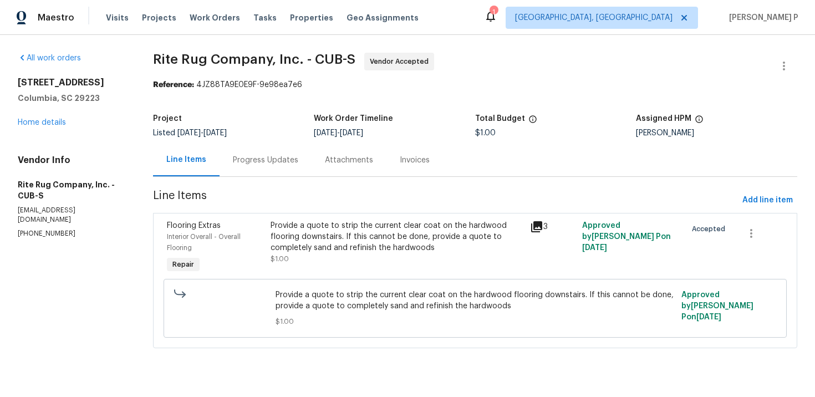
click at [368, 246] on div "Provide a quote to strip the current clear coat on the hardwood flooring downst…" at bounding box center [397, 236] width 253 height 33
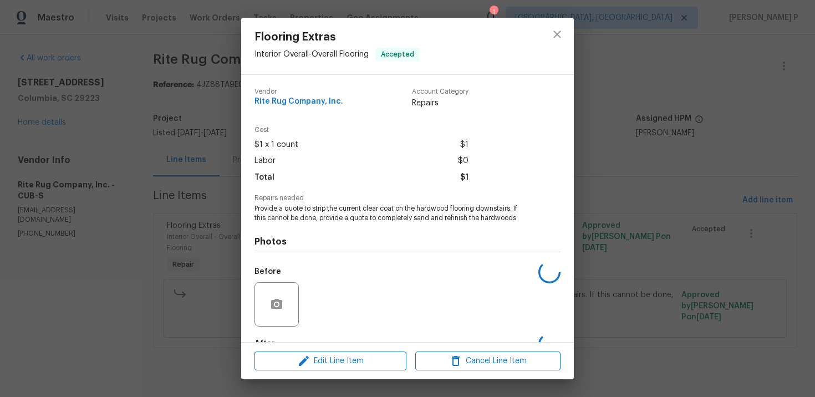
scroll to position [68, 0]
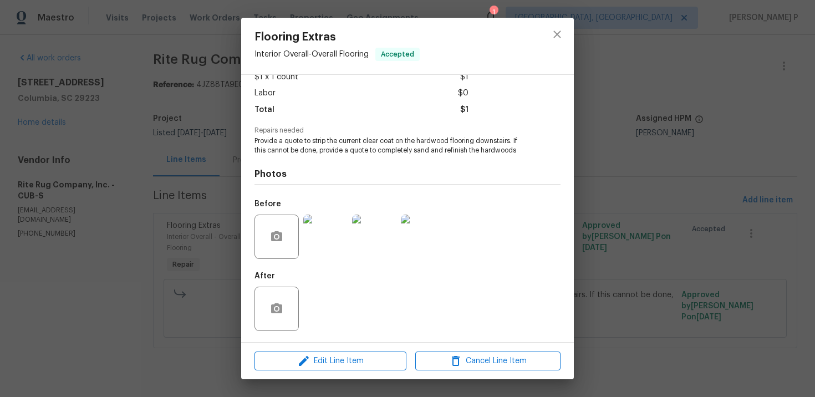
click at [325, 249] on img at bounding box center [325, 237] width 44 height 44
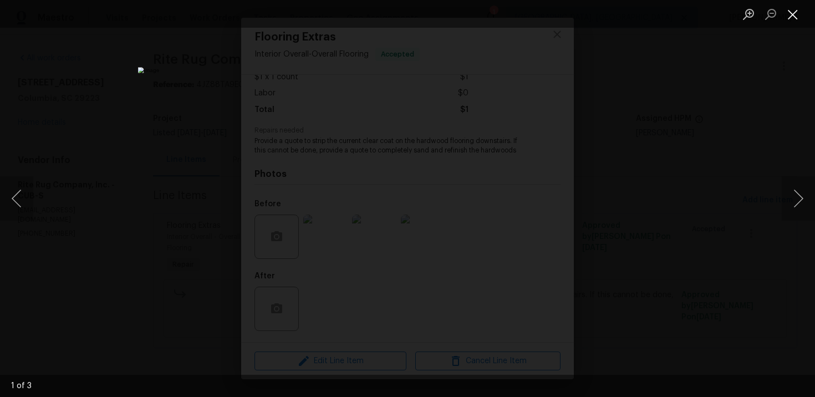
click at [793, 20] on button "Close lightbox" at bounding box center [793, 13] width 22 height 19
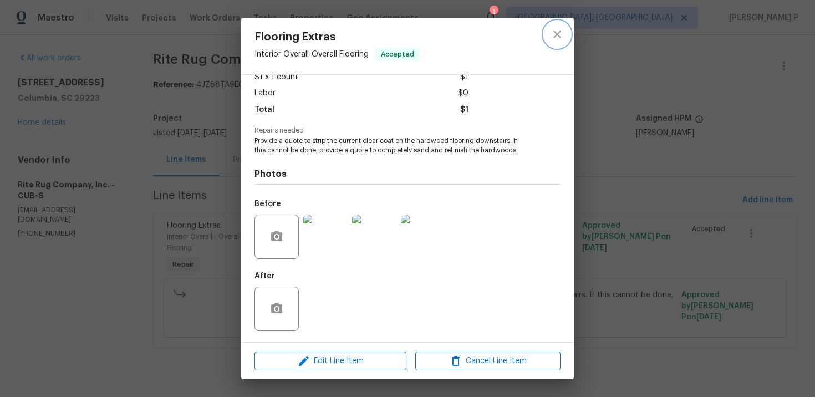
click at [556, 37] on icon "close" at bounding box center [557, 34] width 13 height 13
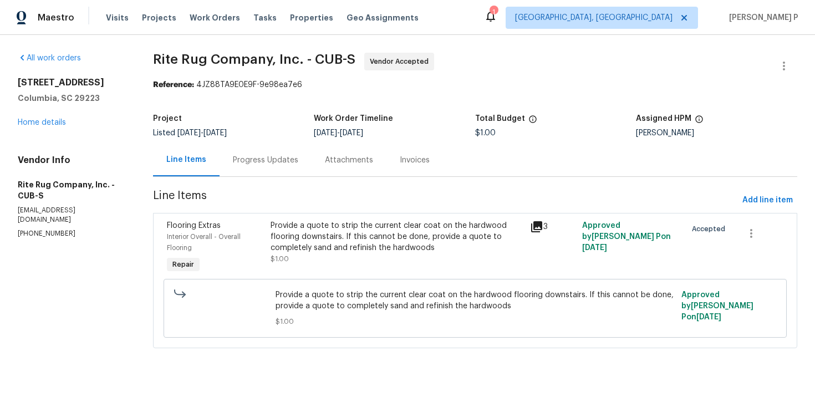
click at [299, 153] on div "Progress Updates" at bounding box center [266, 160] width 92 height 33
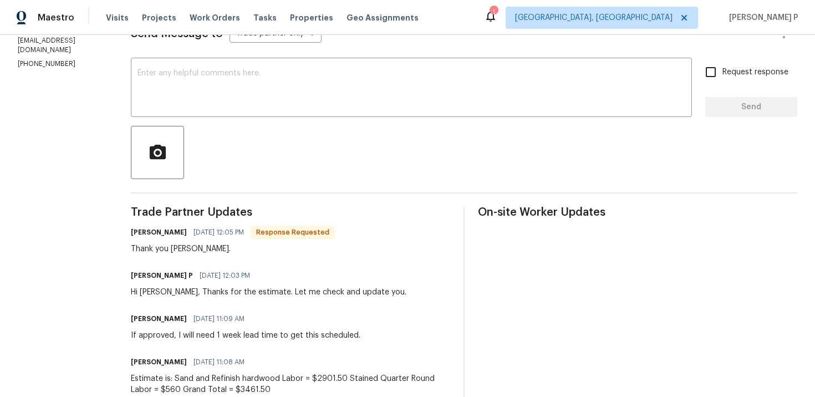
scroll to position [141, 0]
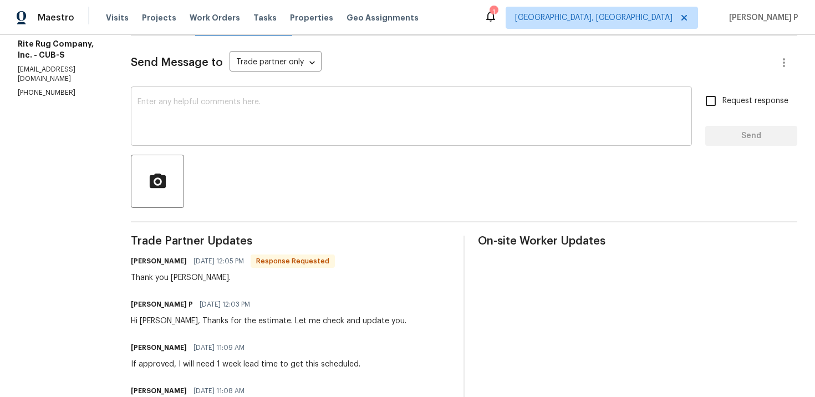
click at [265, 145] on div "x ​" at bounding box center [411, 117] width 561 height 57
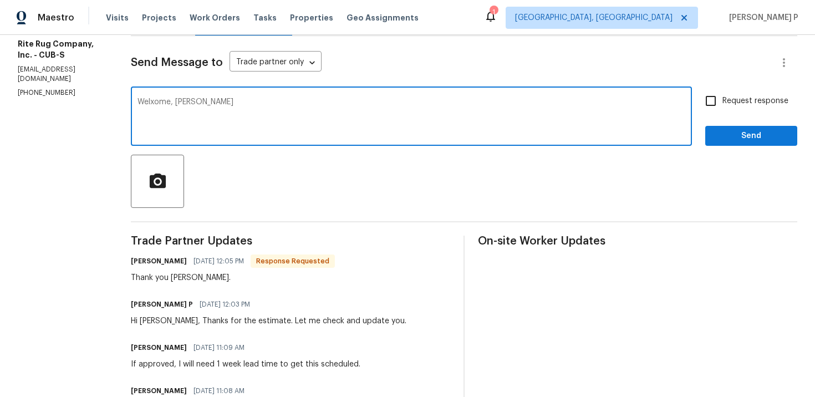
click at [155, 100] on textarea "Welxome, Herbert" at bounding box center [412, 117] width 548 height 39
click at [233, 110] on textarea "Welcome, Herbert" at bounding box center [412, 117] width 548 height 39
type textarea "Welcome, Herbert."
click at [743, 142] on span "Send" at bounding box center [751, 136] width 74 height 14
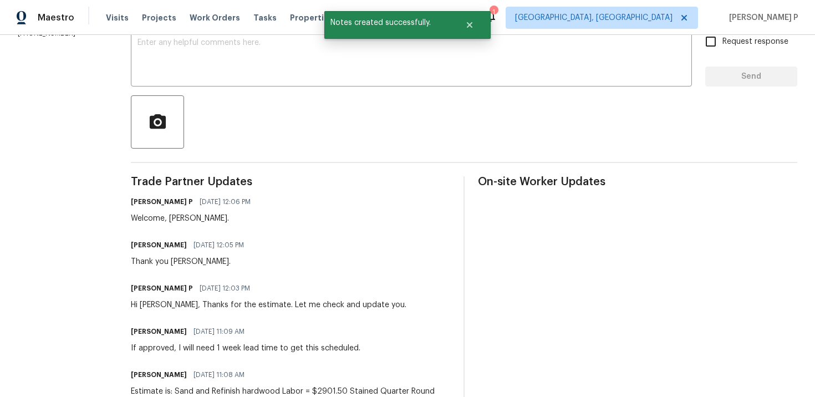
scroll to position [247, 0]
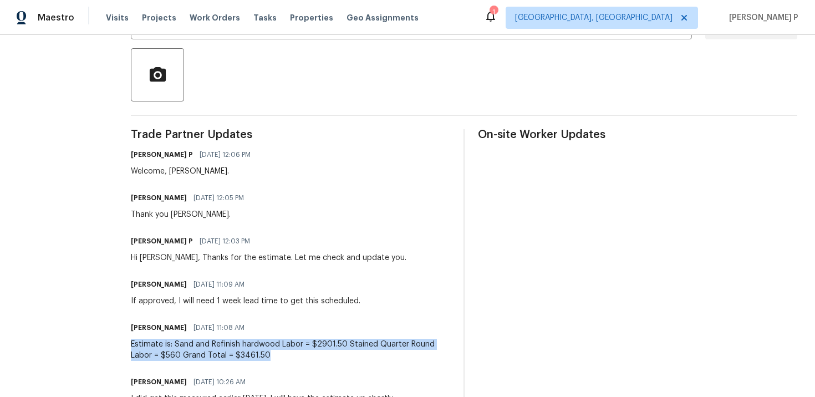
drag, startPoint x: 127, startPoint y: 344, endPoint x: 264, endPoint y: 352, distance: 137.7
click at [264, 352] on div "All work orders 105 Beaver Dam Rd Columbia, SC 29223 Home details Vendor Info R…" at bounding box center [407, 264] width 815 height 953
copy div "Estimate is: Sand and Refinish hardwood Labor = $2901.50 Stained Quarter Round …"
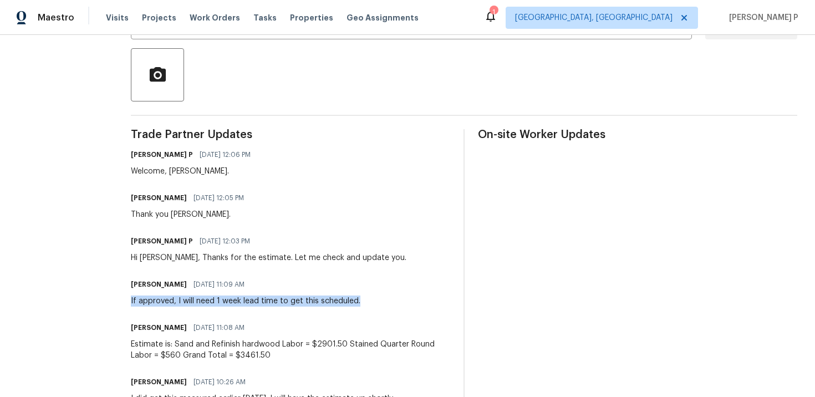
drag, startPoint x: 124, startPoint y: 301, endPoint x: 367, endPoint y: 305, distance: 243.5
click at [367, 304] on div "All work orders 105 Beaver Dam Rd Columbia, SC 29223 Home details Vendor Info R…" at bounding box center [407, 264] width 815 height 953
copy div "If approved, I will need 1 week lead time to get this scheduled."
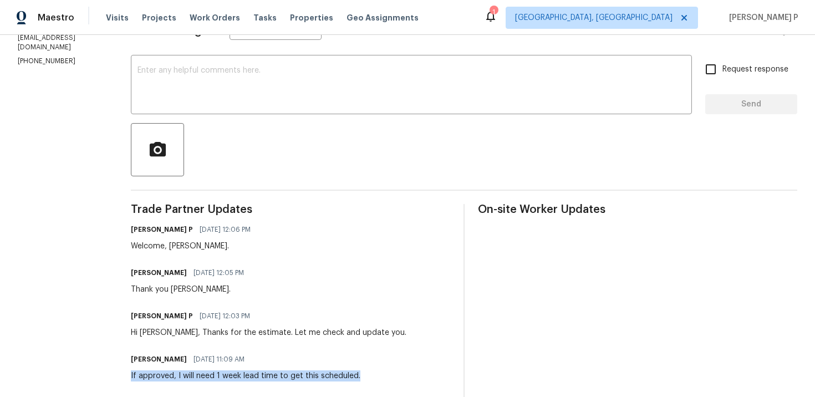
scroll to position [0, 0]
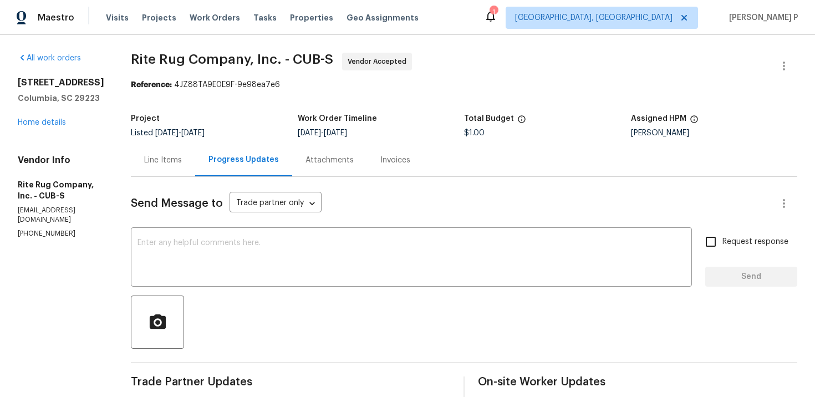
click at [157, 160] on div "Line Items" at bounding box center [163, 160] width 38 height 11
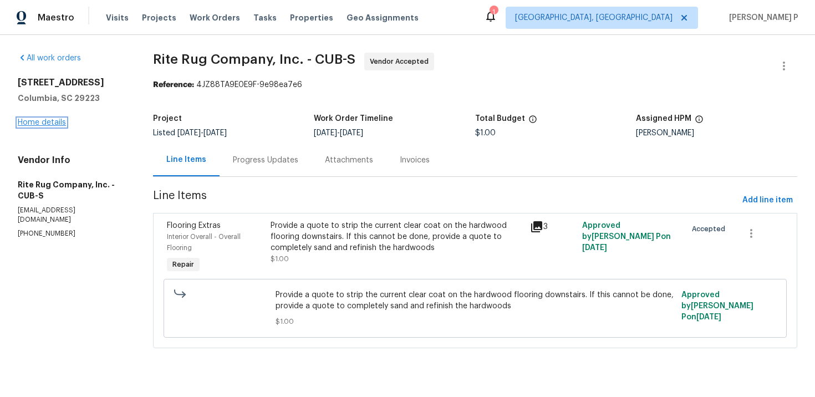
click at [47, 120] on link "Home details" at bounding box center [42, 123] width 48 height 8
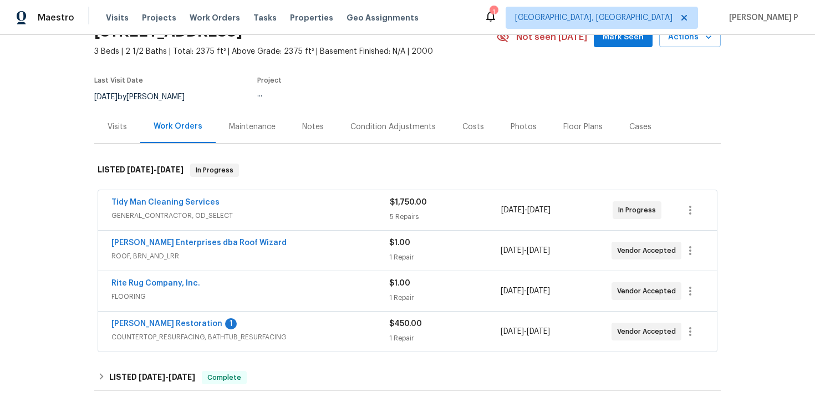
scroll to position [87, 0]
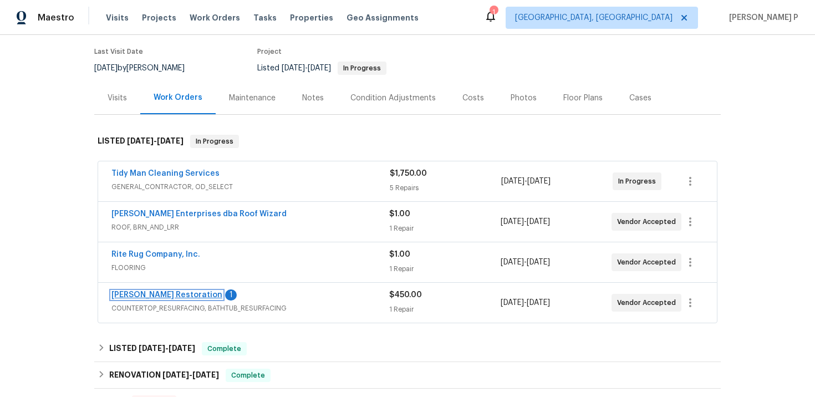
click at [160, 297] on link "Griffin Restoration" at bounding box center [166, 295] width 111 height 8
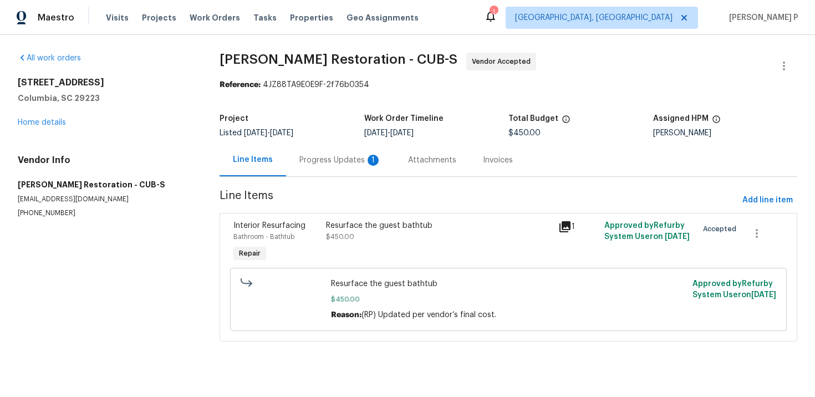
click at [324, 156] on div "Progress Updates 1" at bounding box center [340, 160] width 82 height 11
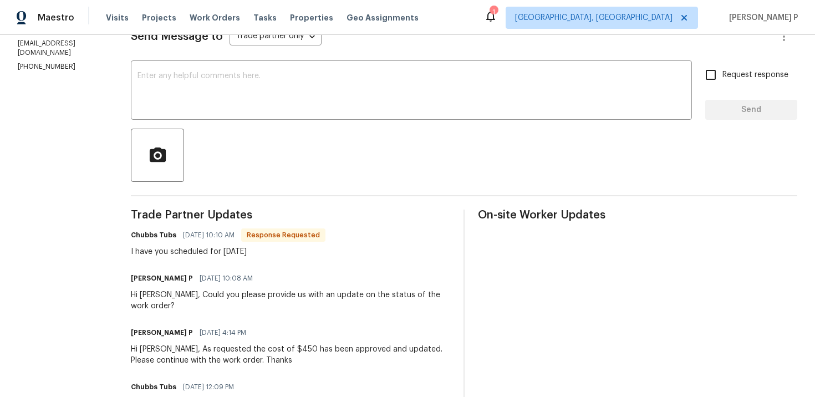
scroll to position [147, 0]
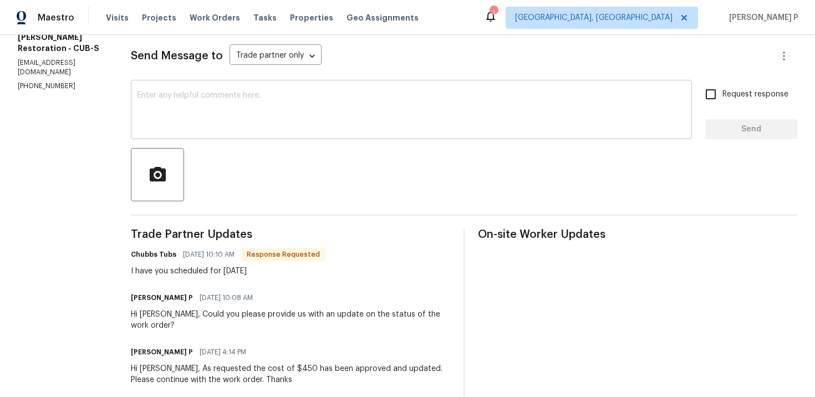
click at [256, 108] on textarea at bounding box center [412, 110] width 548 height 39
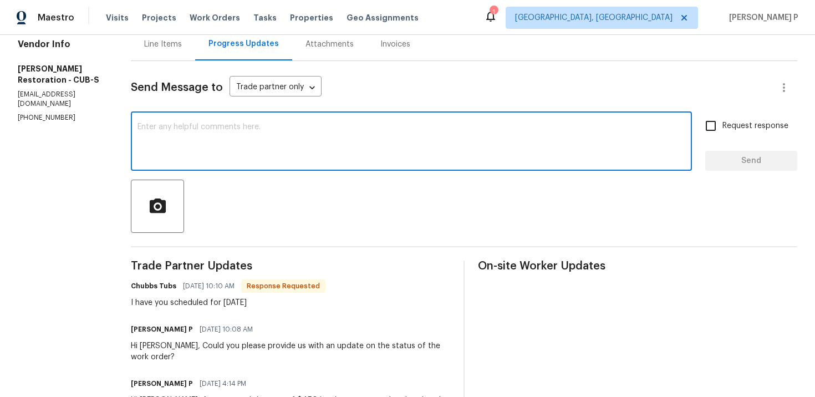
scroll to position [87, 0]
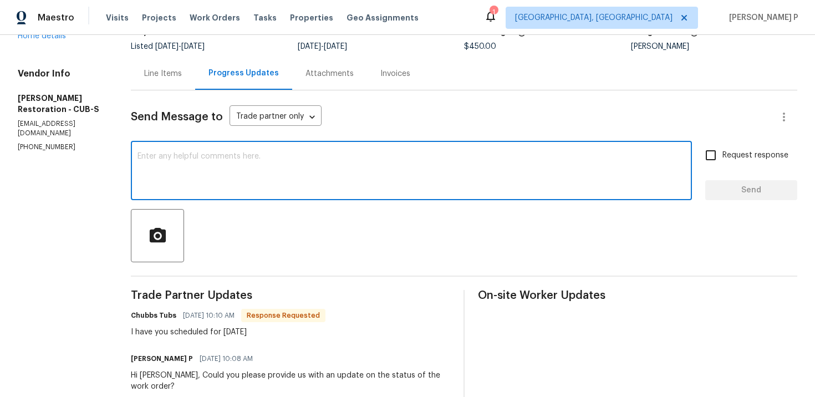
click at [314, 168] on textarea at bounding box center [412, 171] width 548 height 39
type textarea "Thanks for the update, Chubbs."
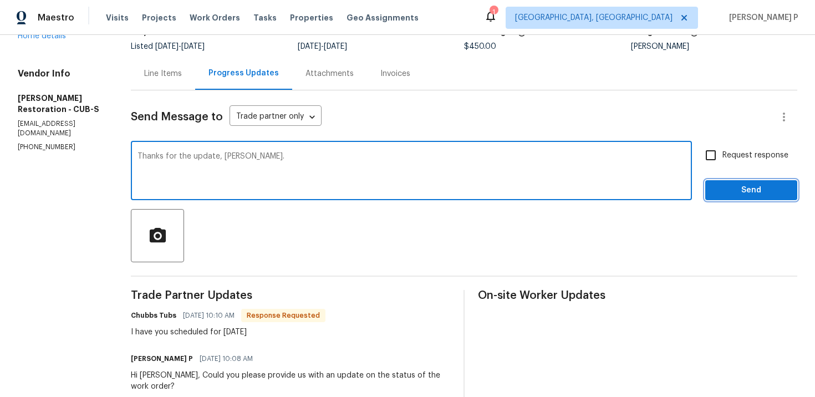
click at [760, 193] on span "Send" at bounding box center [751, 191] width 74 height 14
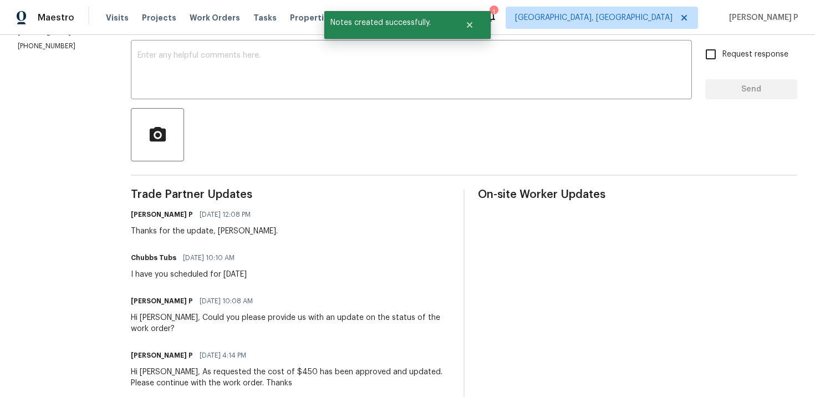
scroll to position [200, 0]
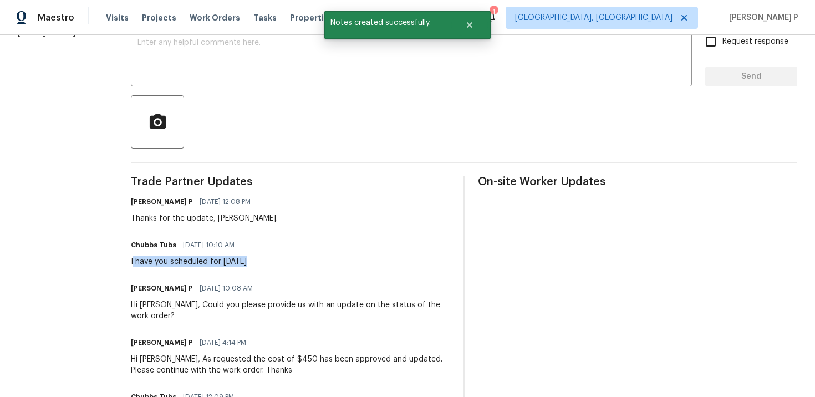
drag, startPoint x: 128, startPoint y: 261, endPoint x: 289, endPoint y: 262, distance: 161.9
click at [289, 262] on div "Chubbs Tubs 09/22/2025 10:10 AM I have you scheduled for Friday" at bounding box center [290, 252] width 319 height 30
click at [172, 260] on div "I have you scheduled for Friday" at bounding box center [189, 261] width 116 height 11
drag, startPoint x: 123, startPoint y: 260, endPoint x: 288, endPoint y: 260, distance: 165.2
click at [288, 260] on div "All work orders 105 Beaver Dam Rd Columbia, SC 29223 Home details Vendor Info G…" at bounding box center [407, 296] width 815 height 922
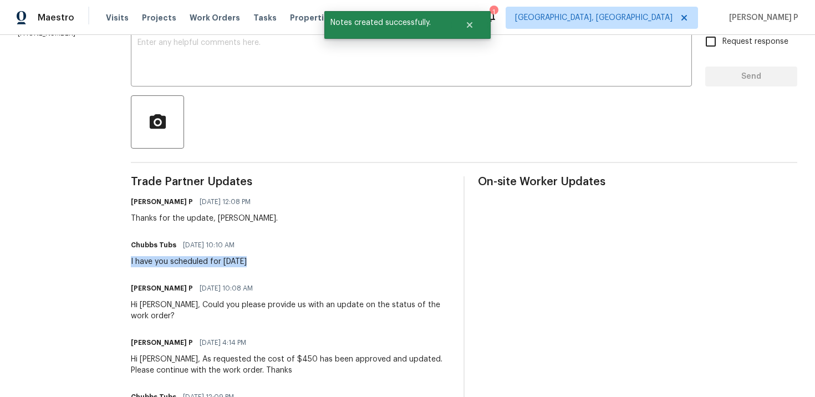
copy div "I have you scheduled for Friday"
